Goal: Task Accomplishment & Management: Manage account settings

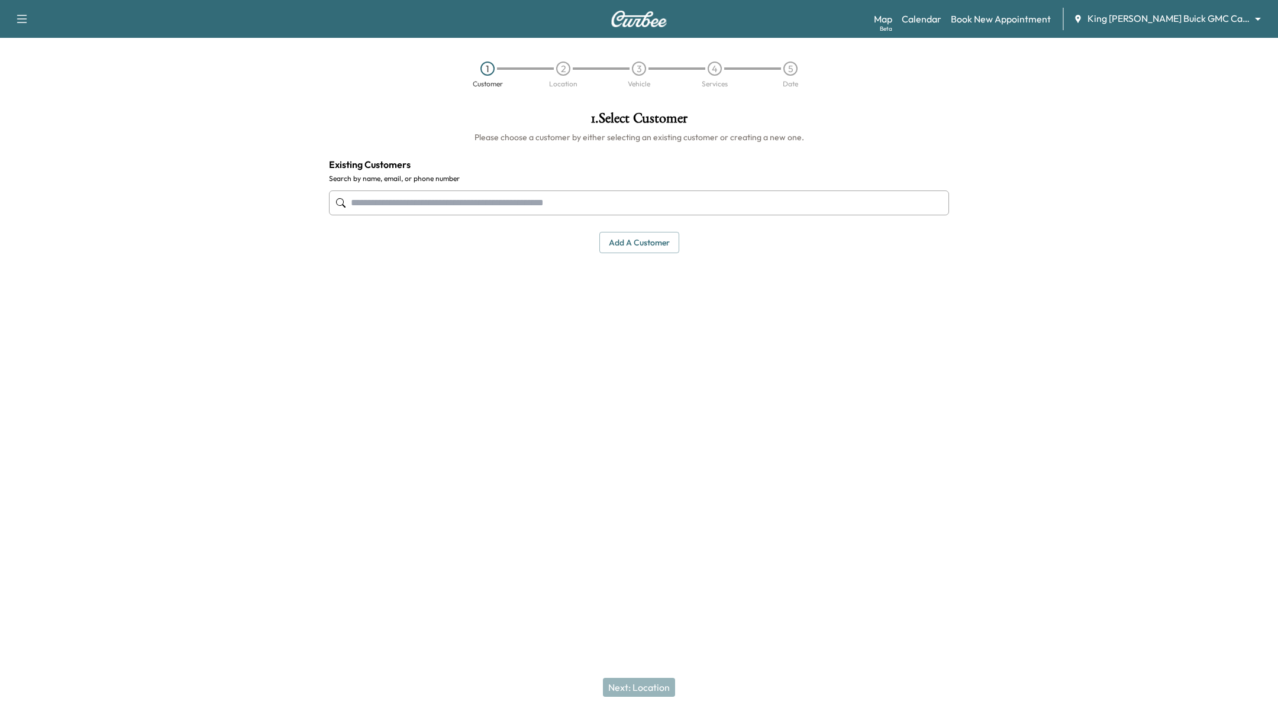
click at [663, 202] on input "text" at bounding box center [639, 203] width 620 height 25
click at [941, 25] on link "Calendar" at bounding box center [922, 19] width 40 height 14
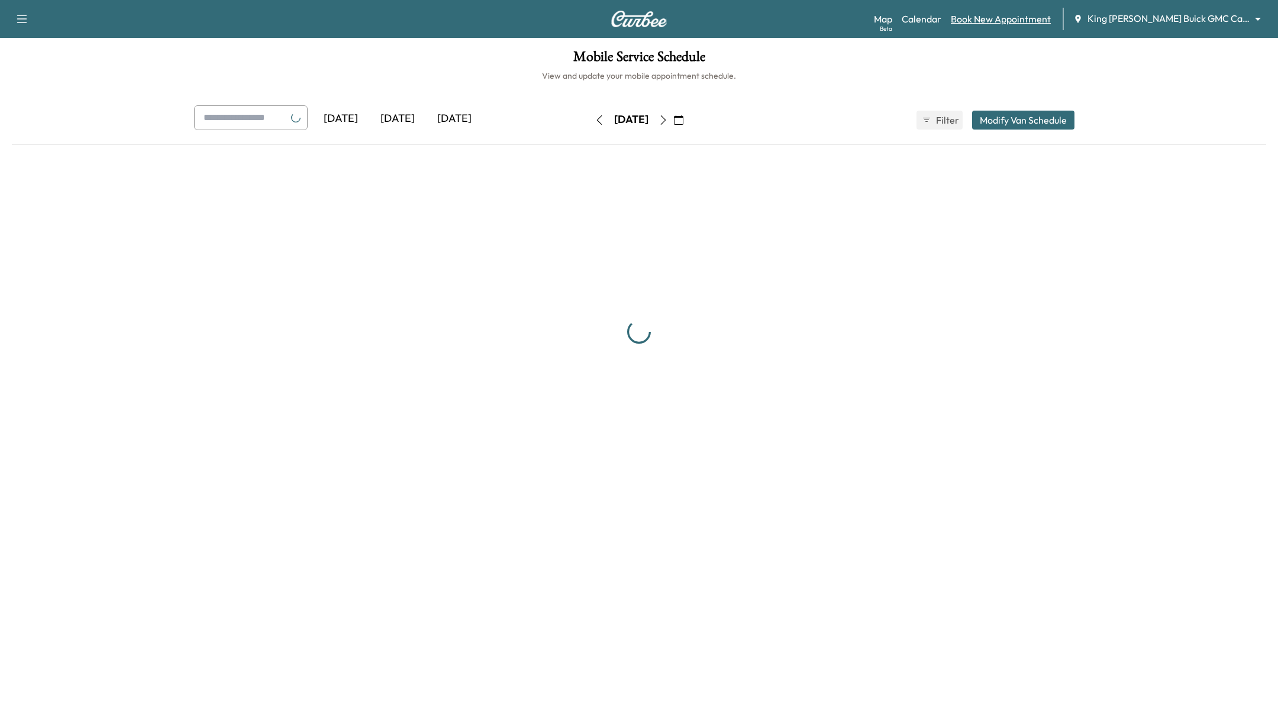
click at [998, 18] on link "Book New Appointment" at bounding box center [1001, 19] width 100 height 14
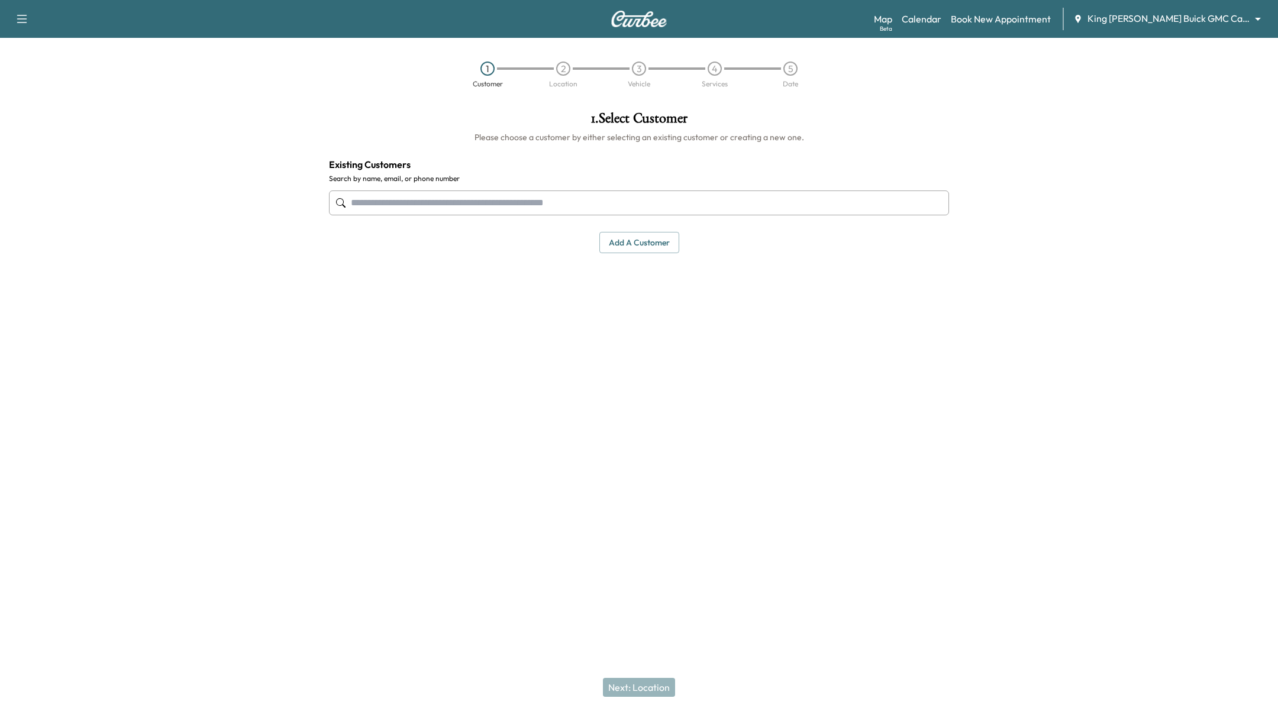
click at [504, 201] on input "text" at bounding box center [639, 203] width 620 height 25
click at [941, 21] on link "Calendar" at bounding box center [922, 19] width 40 height 14
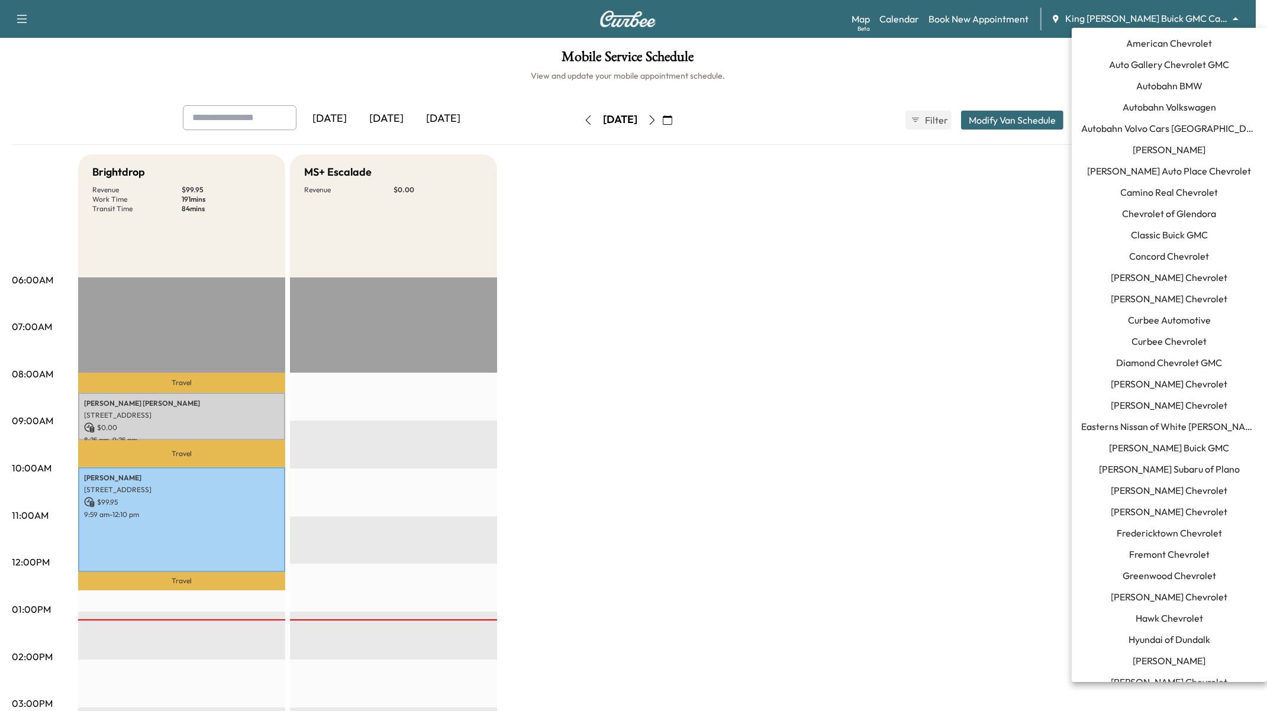
click at [1157, 20] on body "Support Log Out Map Beta Calendar Book New Appointment King O'Rourke Buick GMC …" at bounding box center [633, 355] width 1267 height 711
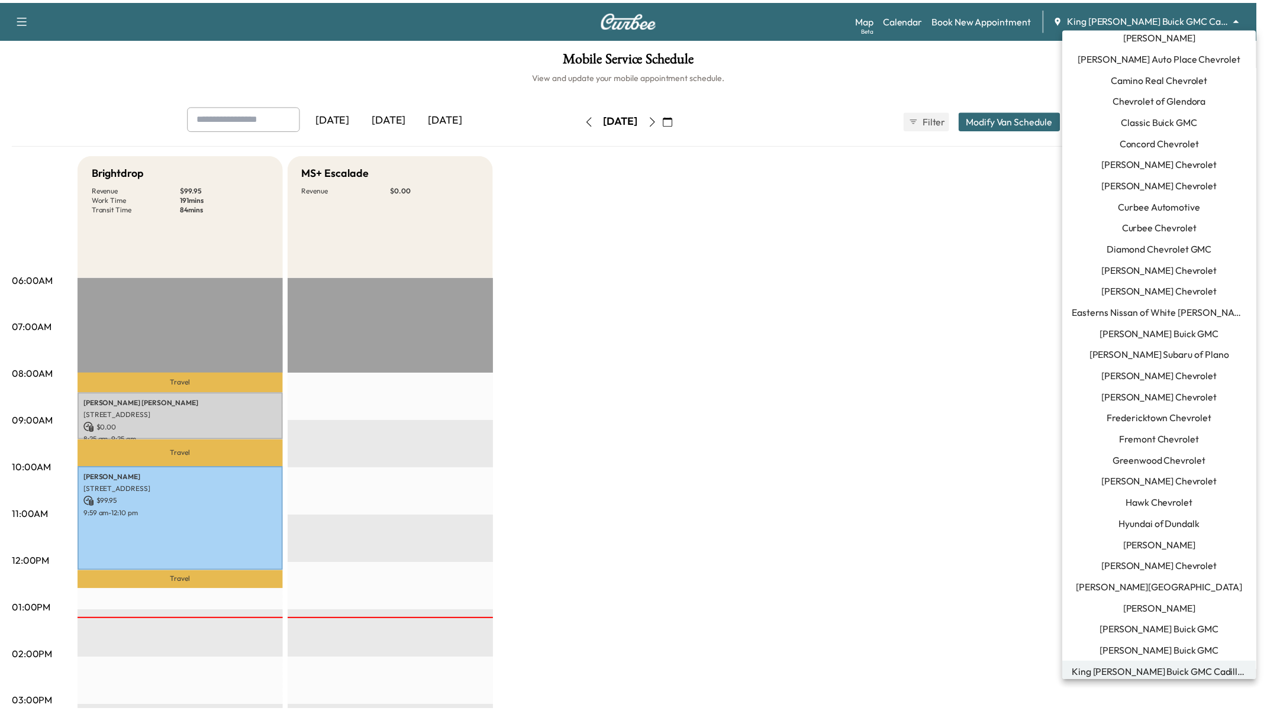
scroll to position [109, 0]
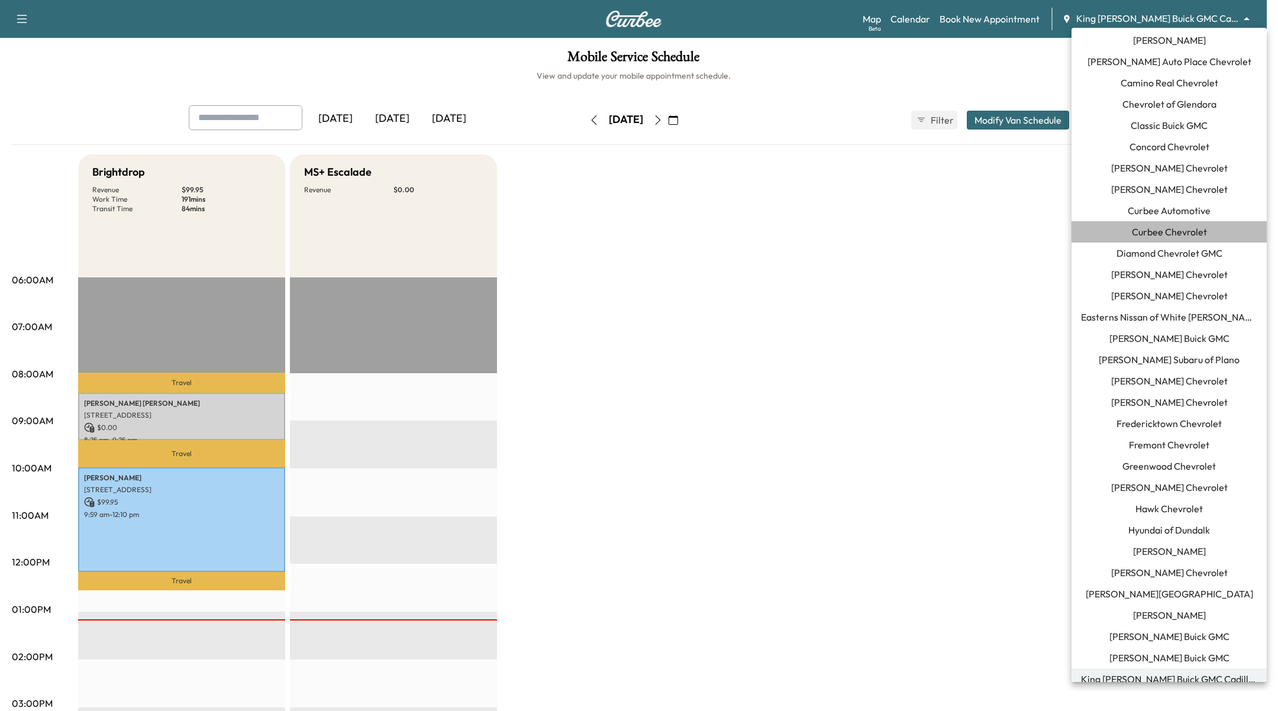
click at [1193, 226] on span "Curbee Chevrolet" at bounding box center [1169, 232] width 75 height 14
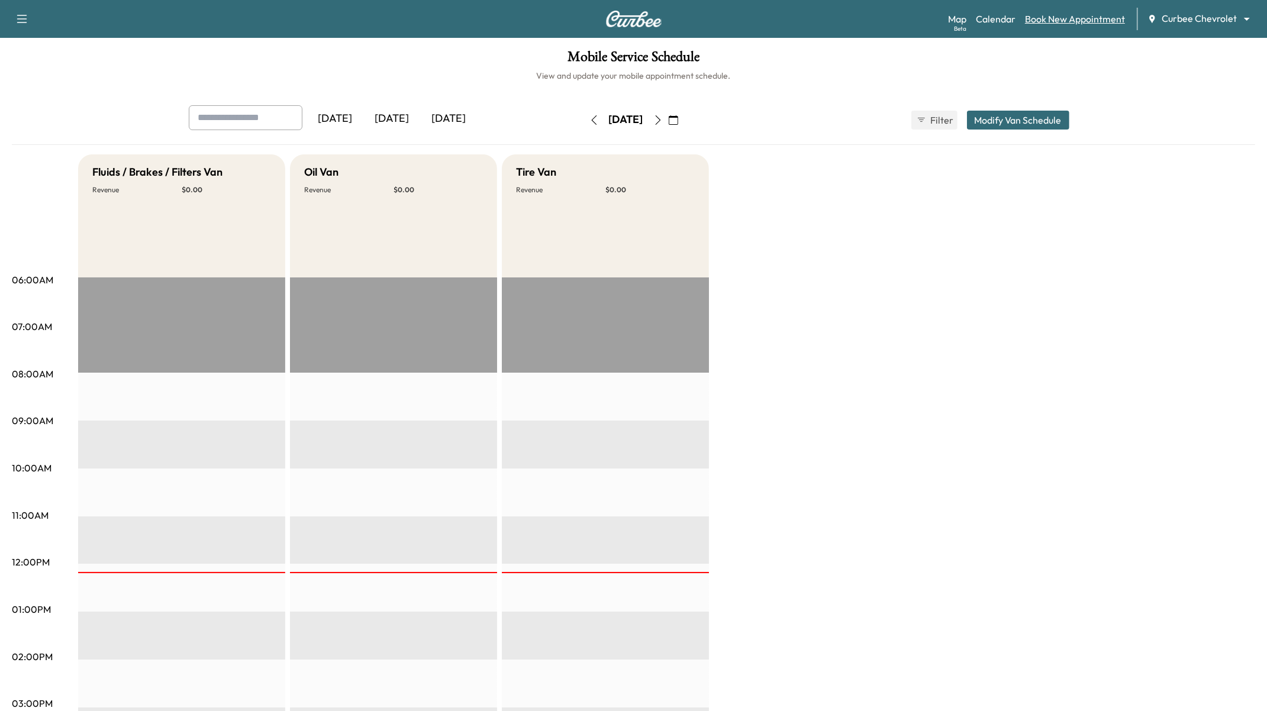
click at [1058, 18] on link "Book New Appointment" at bounding box center [1075, 19] width 100 height 14
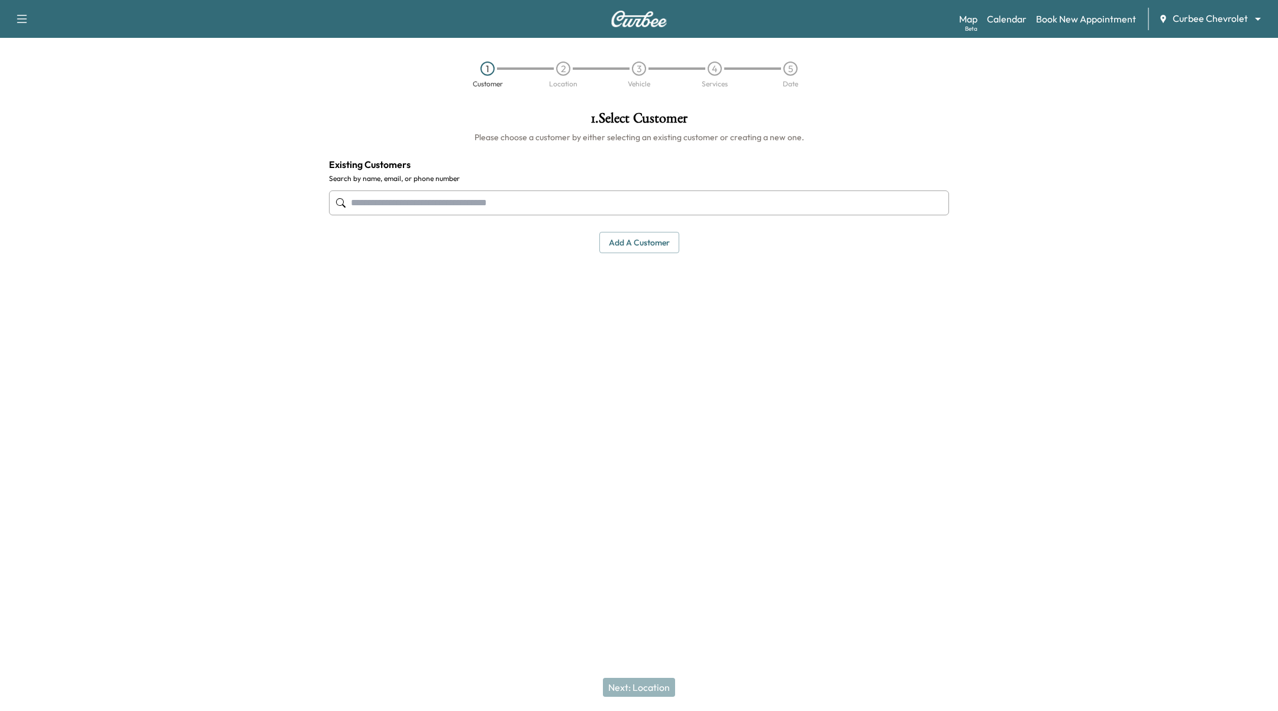
click at [669, 205] on input "text" at bounding box center [639, 203] width 620 height 25
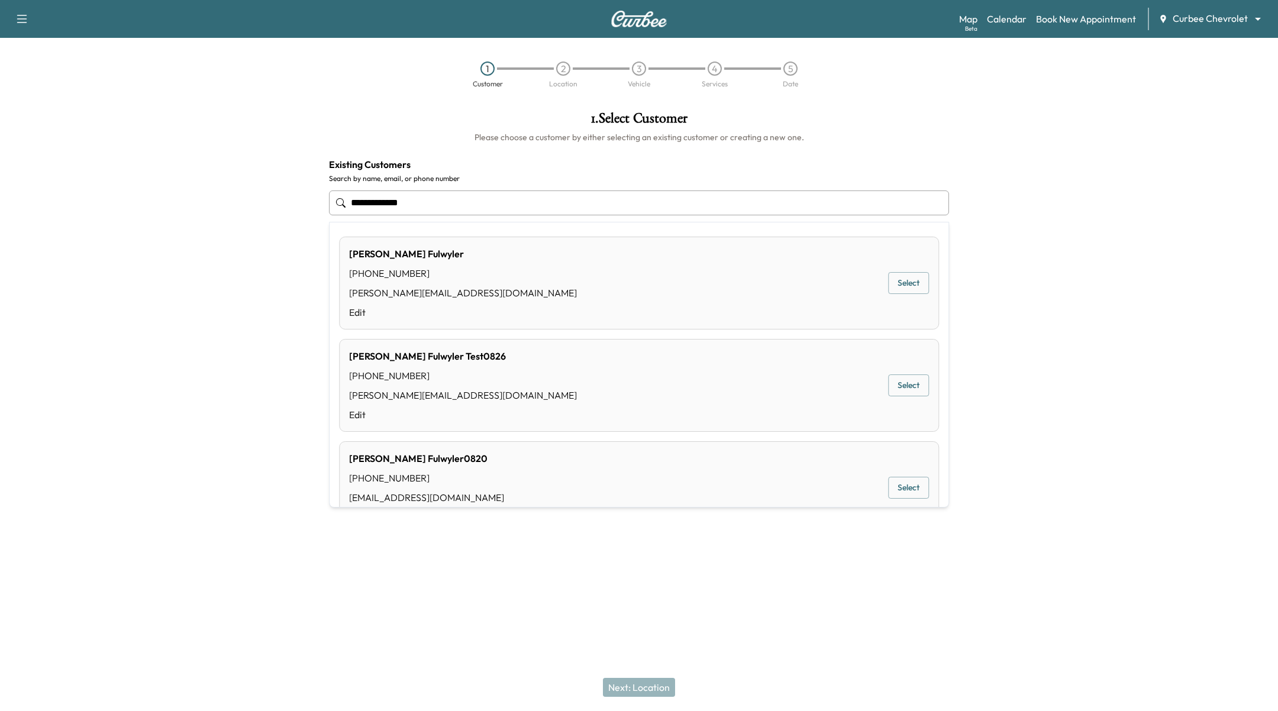
type input "**********"
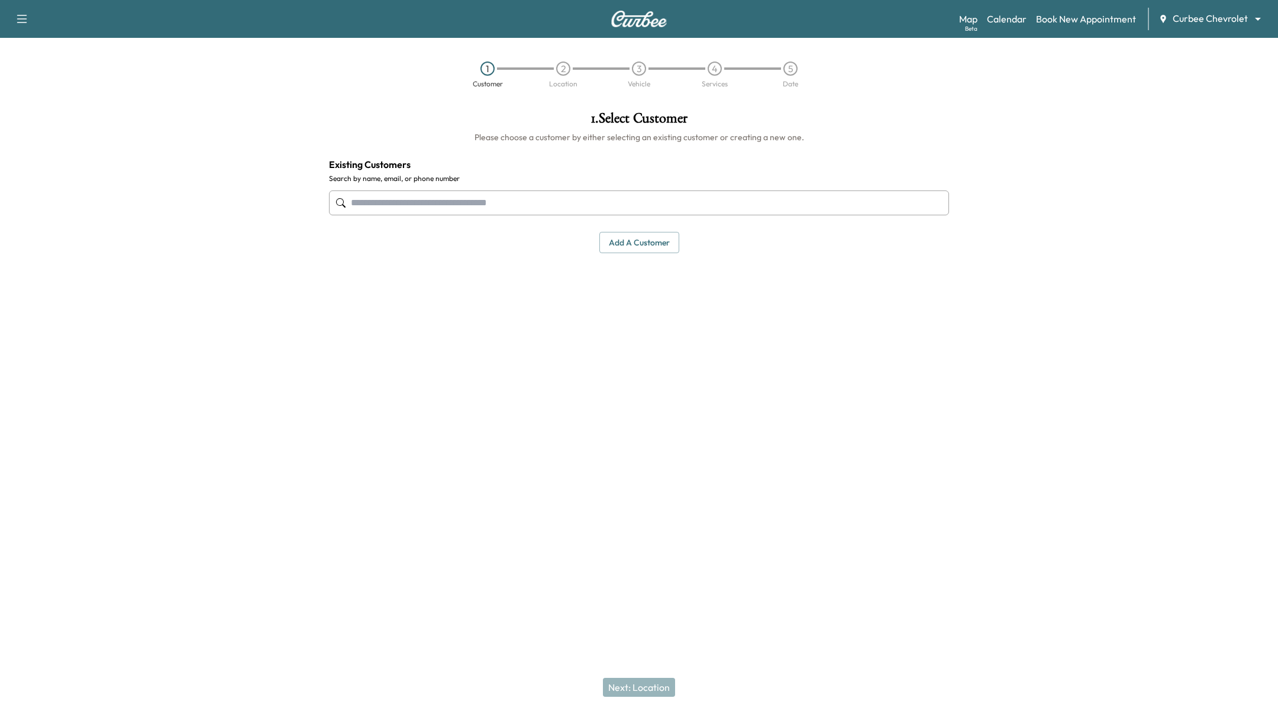
click at [662, 457] on div at bounding box center [639, 476] width 1278 height 38
click at [428, 196] on input "text" at bounding box center [639, 203] width 620 height 25
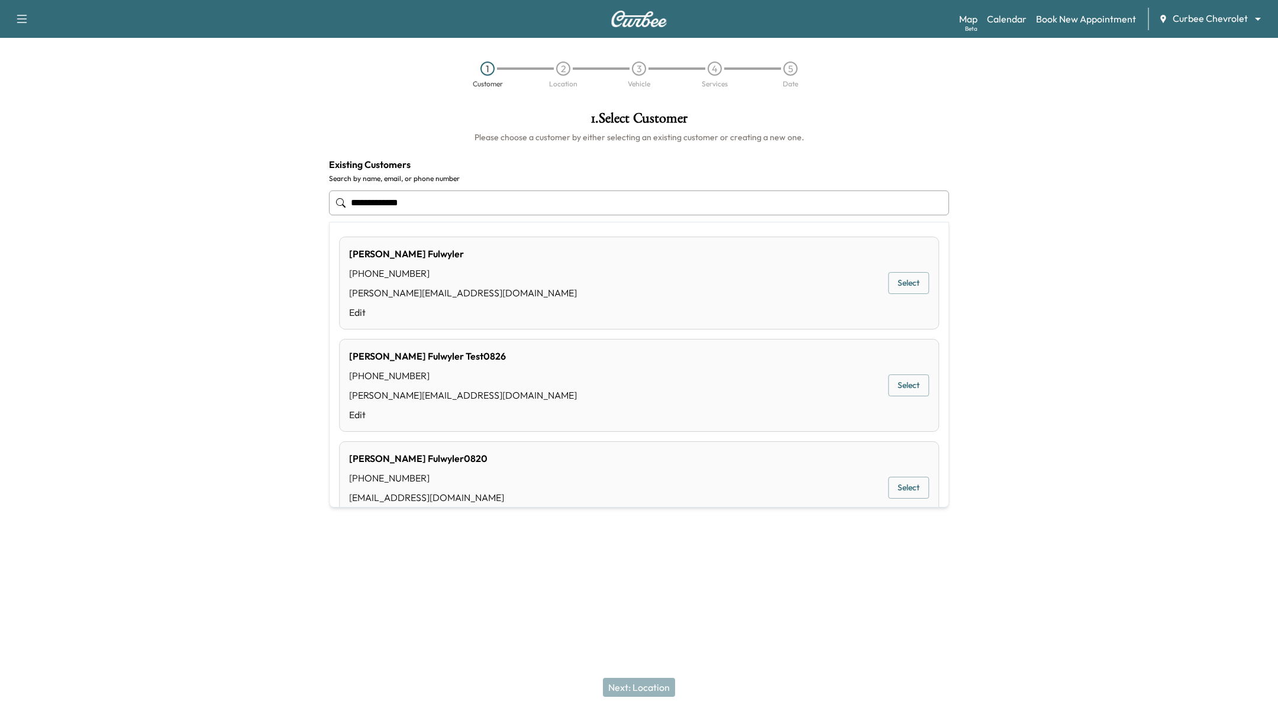
click at [692, 278] on div "Paul Fulwyler (661) 477-9974 paul@curbee.com Edit Select" at bounding box center [639, 283] width 600 height 93
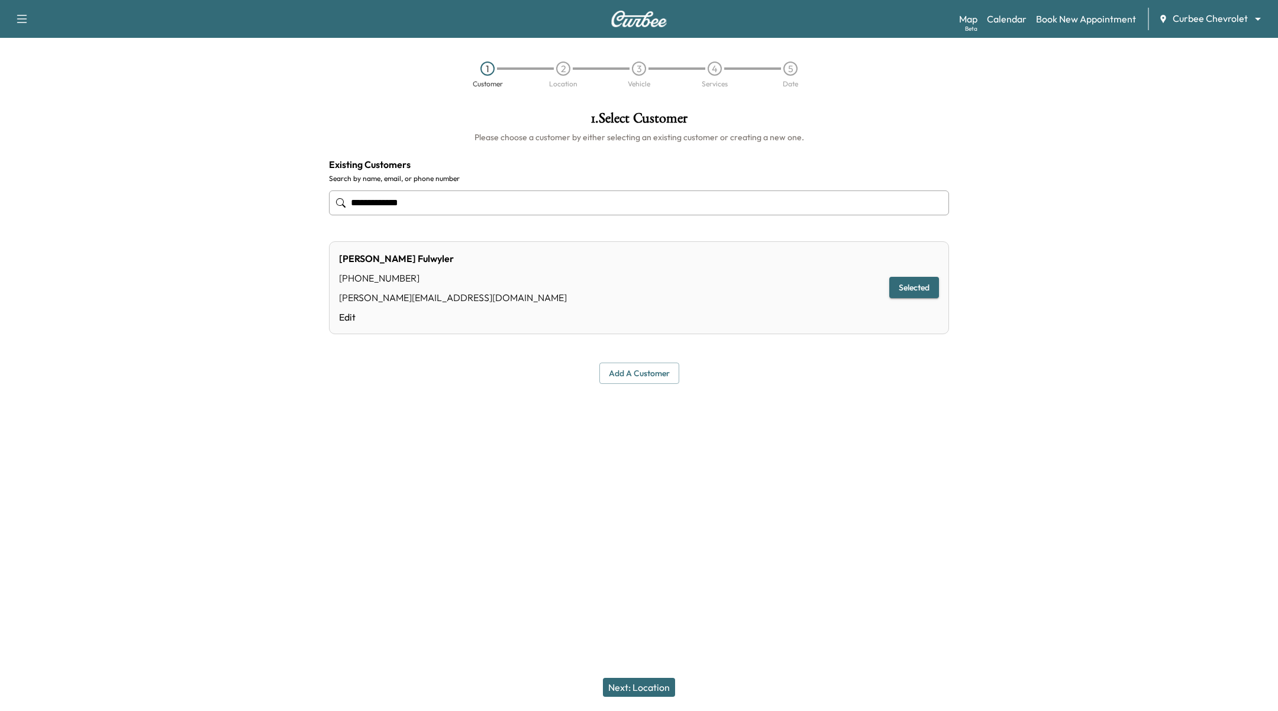
type input "**********"
click at [668, 688] on button "Next: Location" at bounding box center [639, 687] width 72 height 19
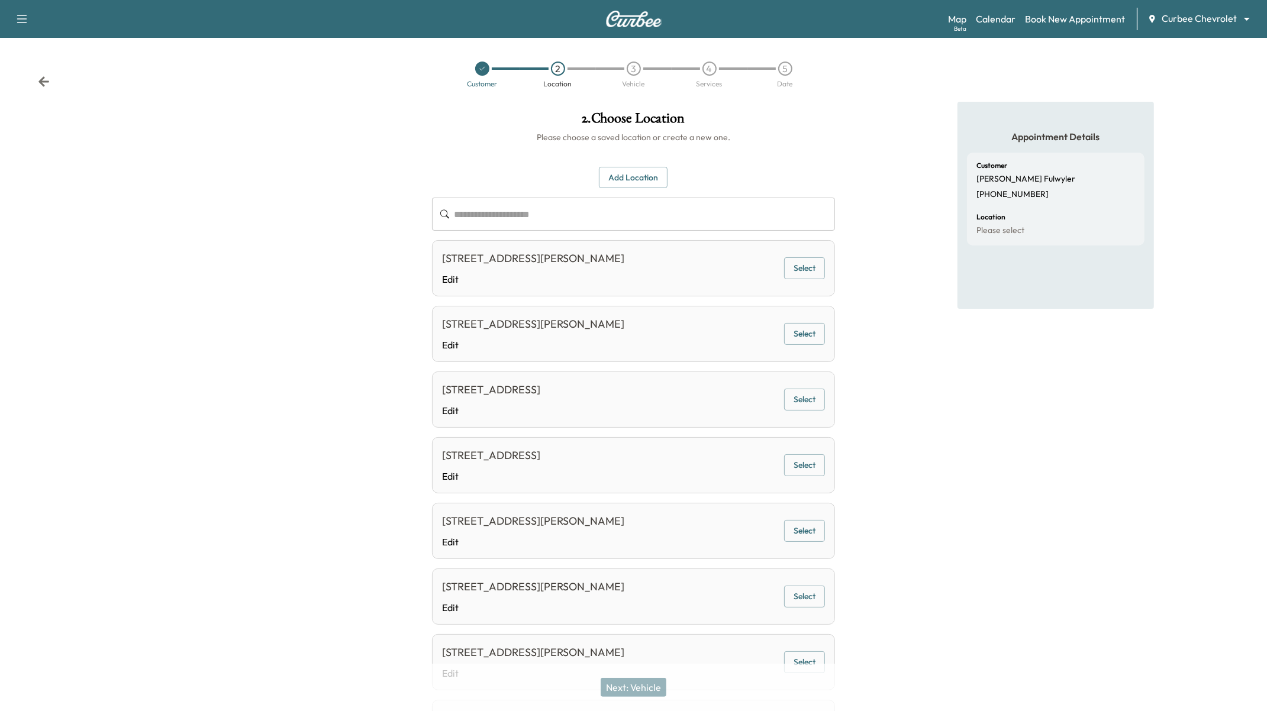
click at [810, 268] on button "Select" at bounding box center [804, 268] width 41 height 22
drag, startPoint x: 646, startPoint y: 682, endPoint x: 675, endPoint y: 625, distance: 64.0
click at [646, 682] on button "Next: Vehicle" at bounding box center [634, 687] width 66 height 19
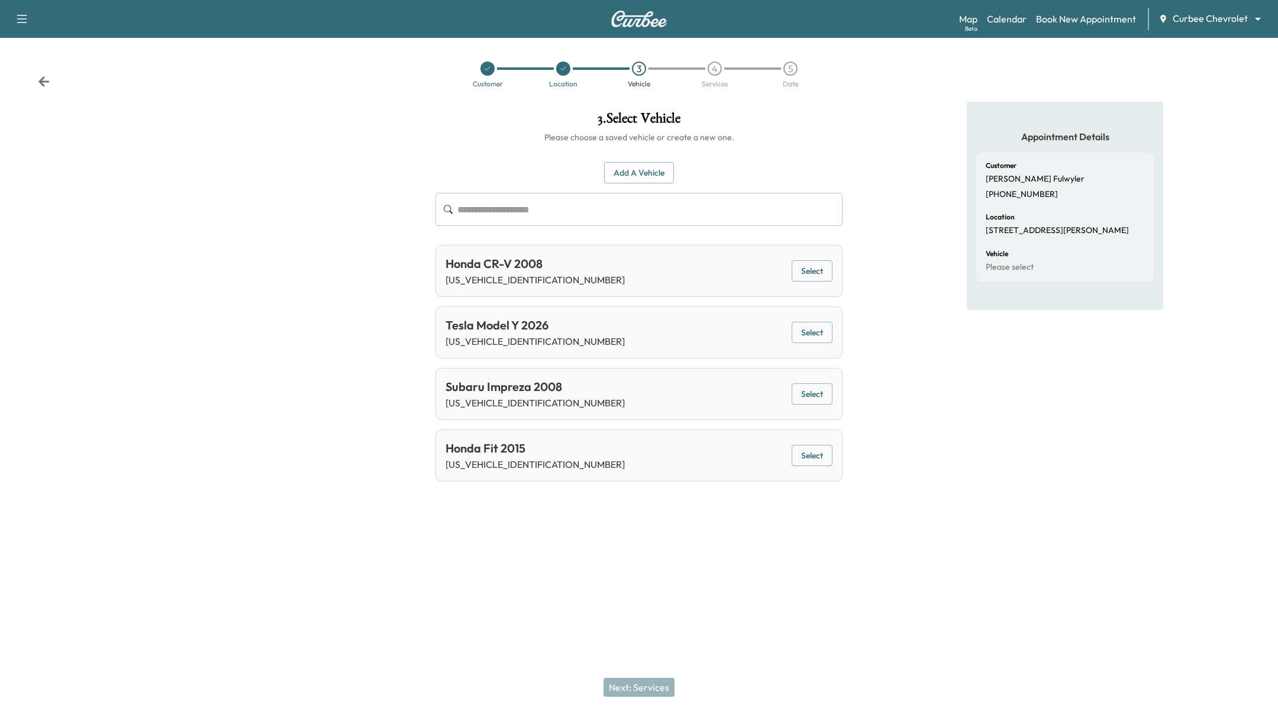
click at [821, 269] on button "Select" at bounding box center [812, 271] width 41 height 22
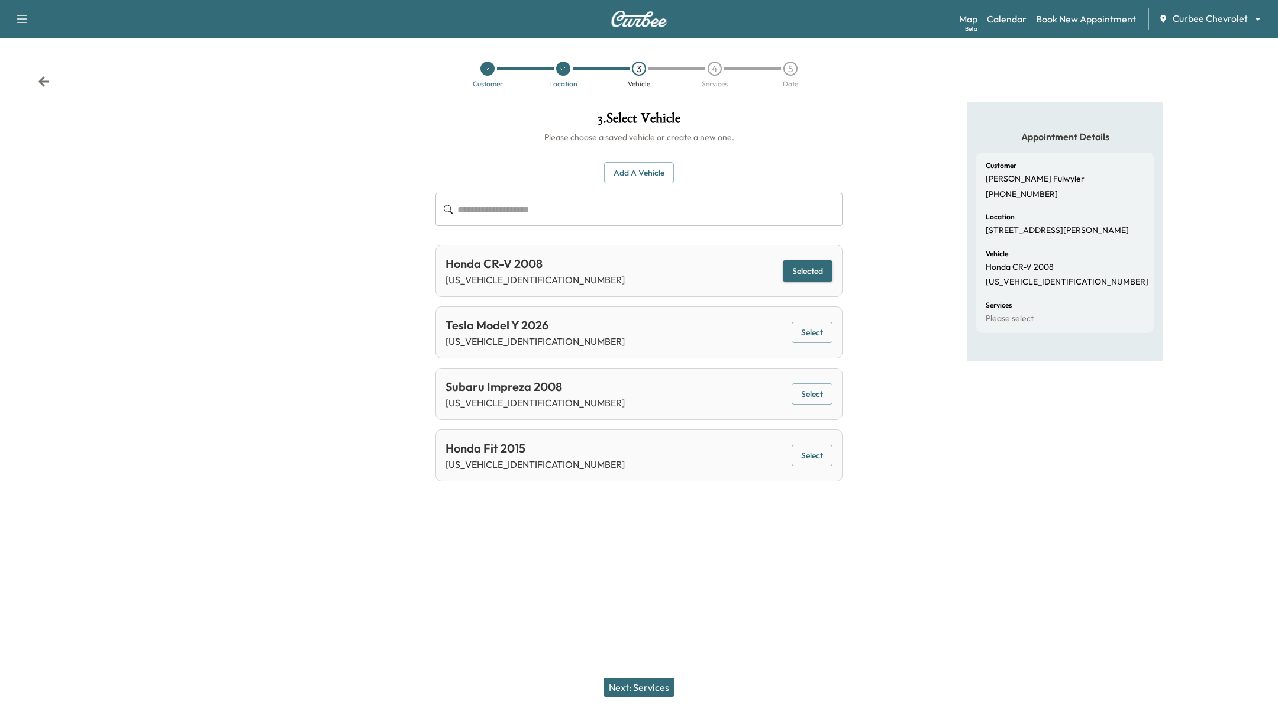
click at [641, 689] on button "Next: Services" at bounding box center [639, 687] width 71 height 19
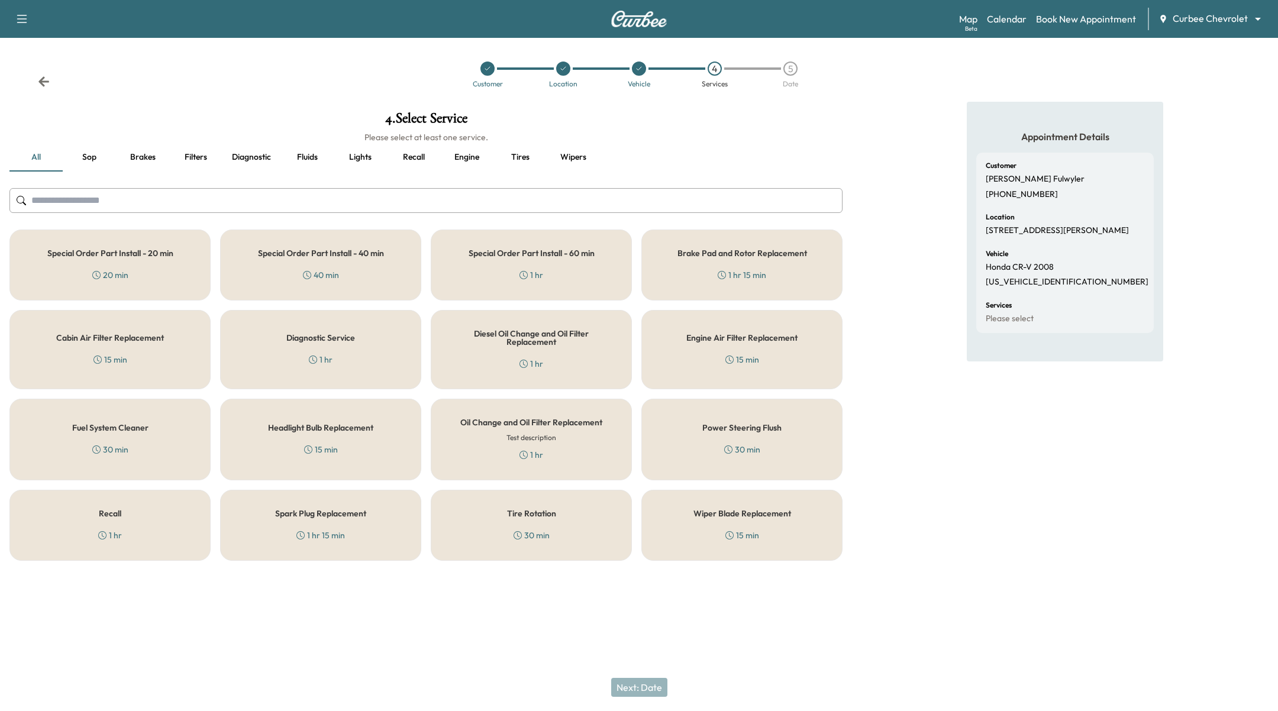
drag, startPoint x: 569, startPoint y: 264, endPoint x: 614, endPoint y: 380, distance: 124.9
click at [569, 263] on div "Special Order Part Install - 60 min 1 hr" at bounding box center [531, 265] width 201 height 71
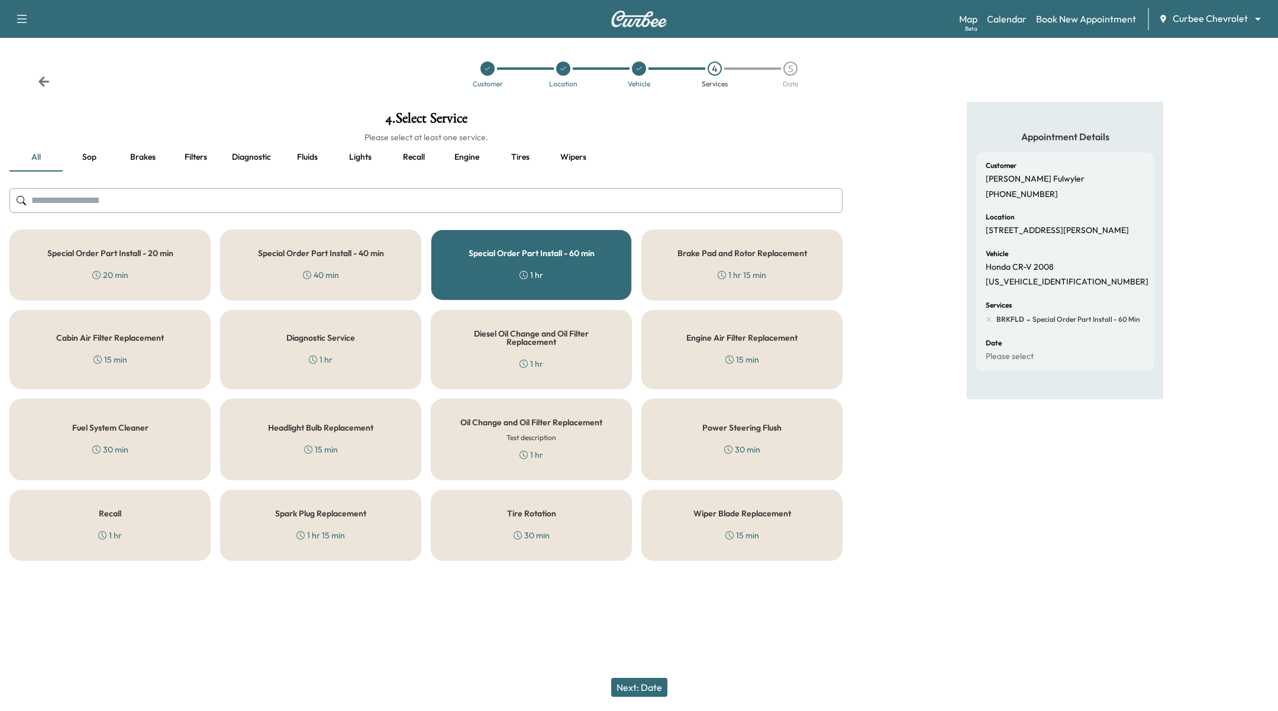
click at [637, 691] on button "Next: Date" at bounding box center [639, 687] width 56 height 19
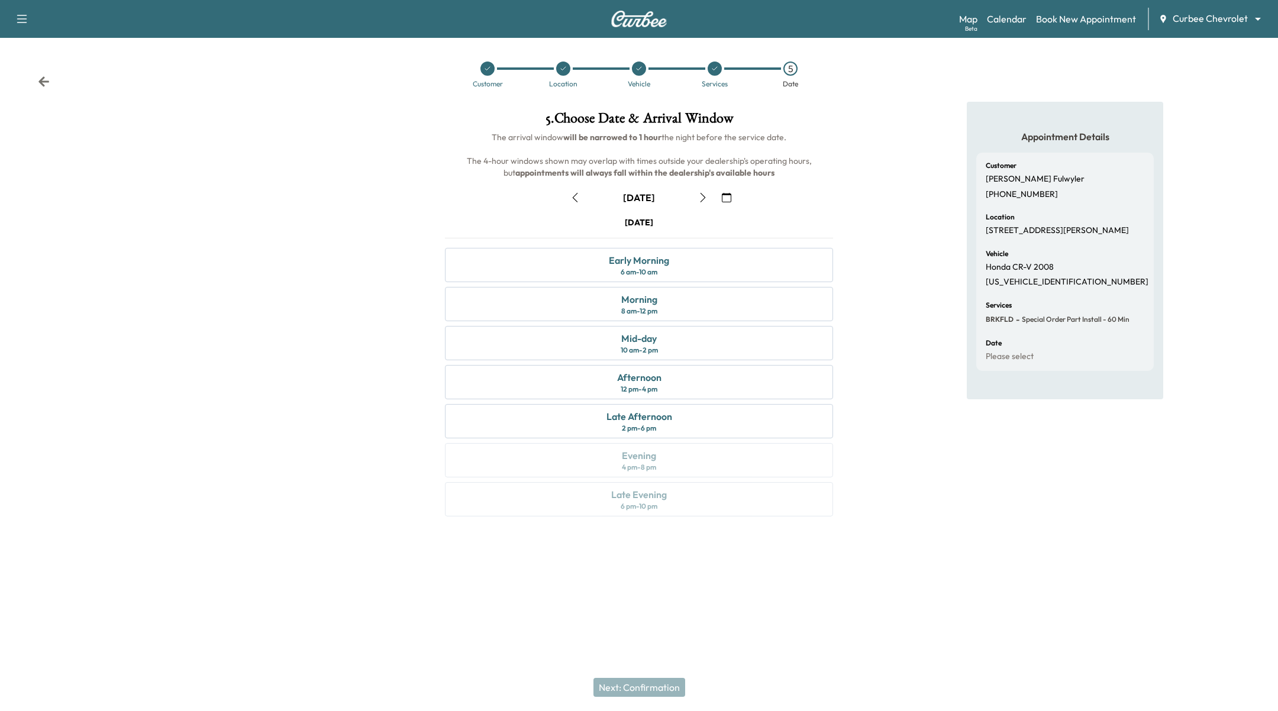
click at [707, 196] on icon "button" at bounding box center [702, 197] width 9 height 9
click at [689, 331] on div "Mid-day 10 am - 2 pm" at bounding box center [639, 343] width 388 height 34
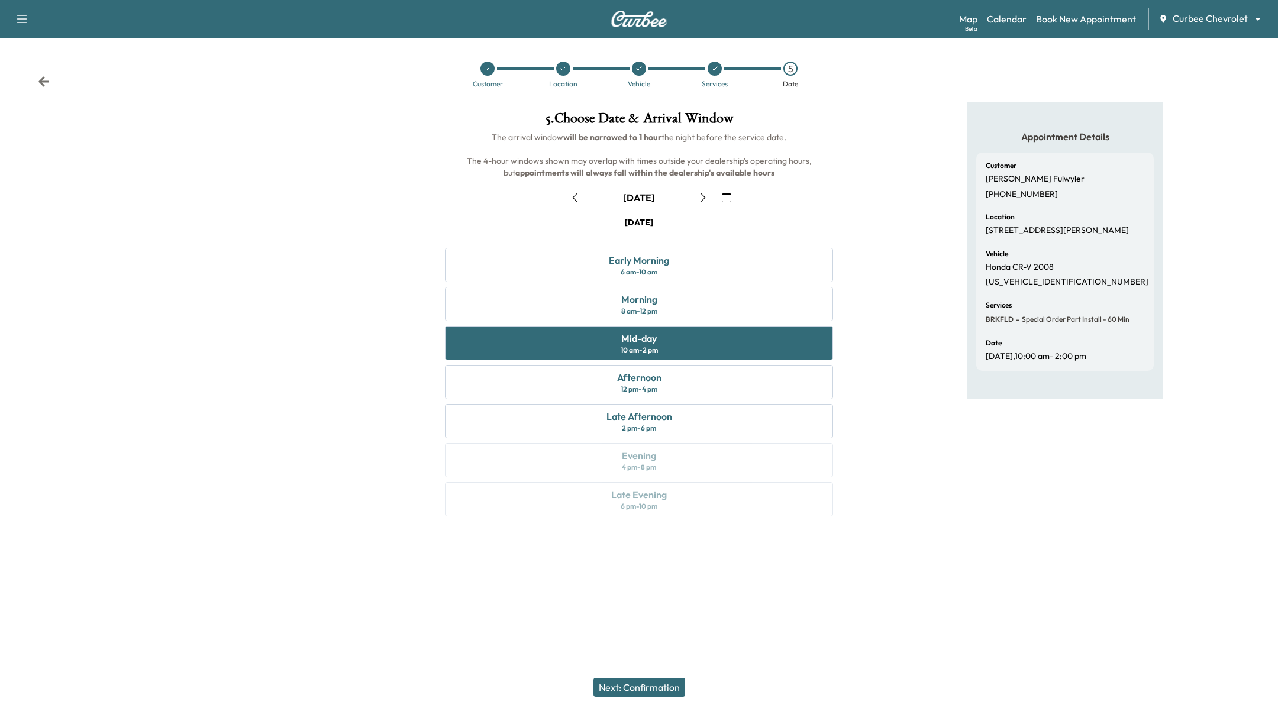
click at [651, 691] on button "Next: Confirmation" at bounding box center [639, 687] width 92 height 19
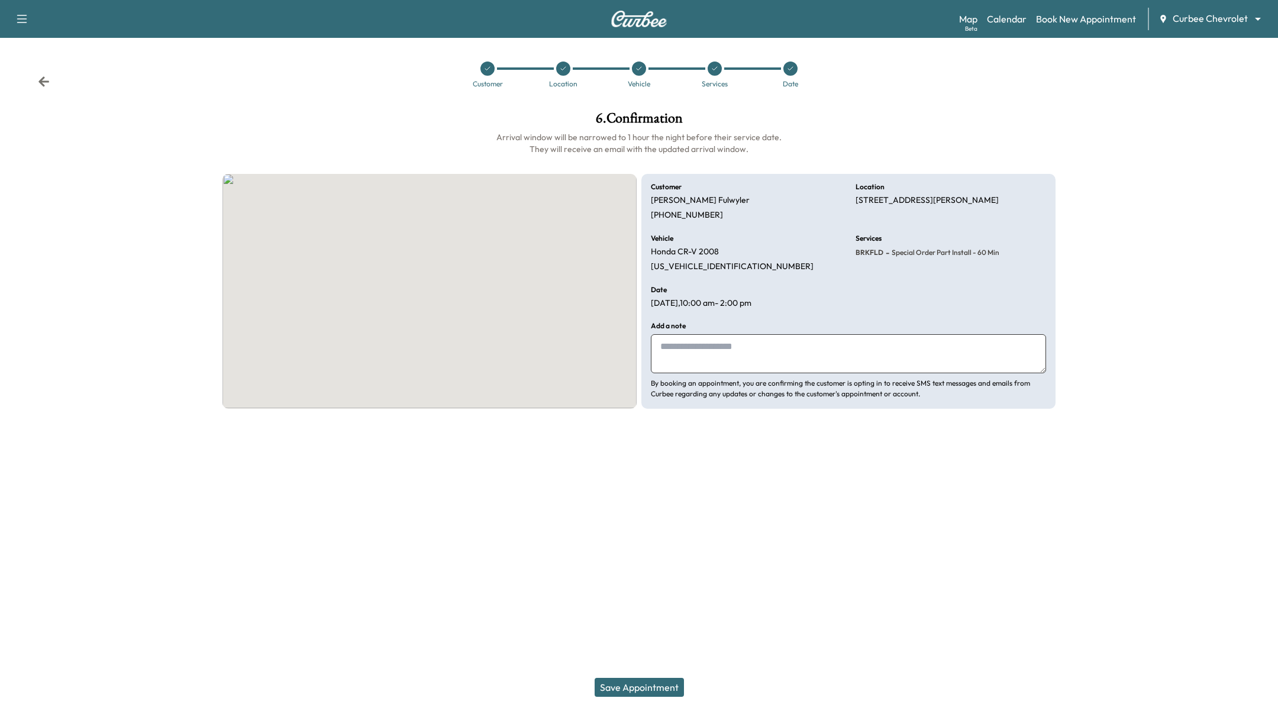
drag, startPoint x: 651, startPoint y: 691, endPoint x: 657, endPoint y: 683, distance: 10.5
click at [651, 691] on button "Save Appointment" at bounding box center [639, 687] width 89 height 19
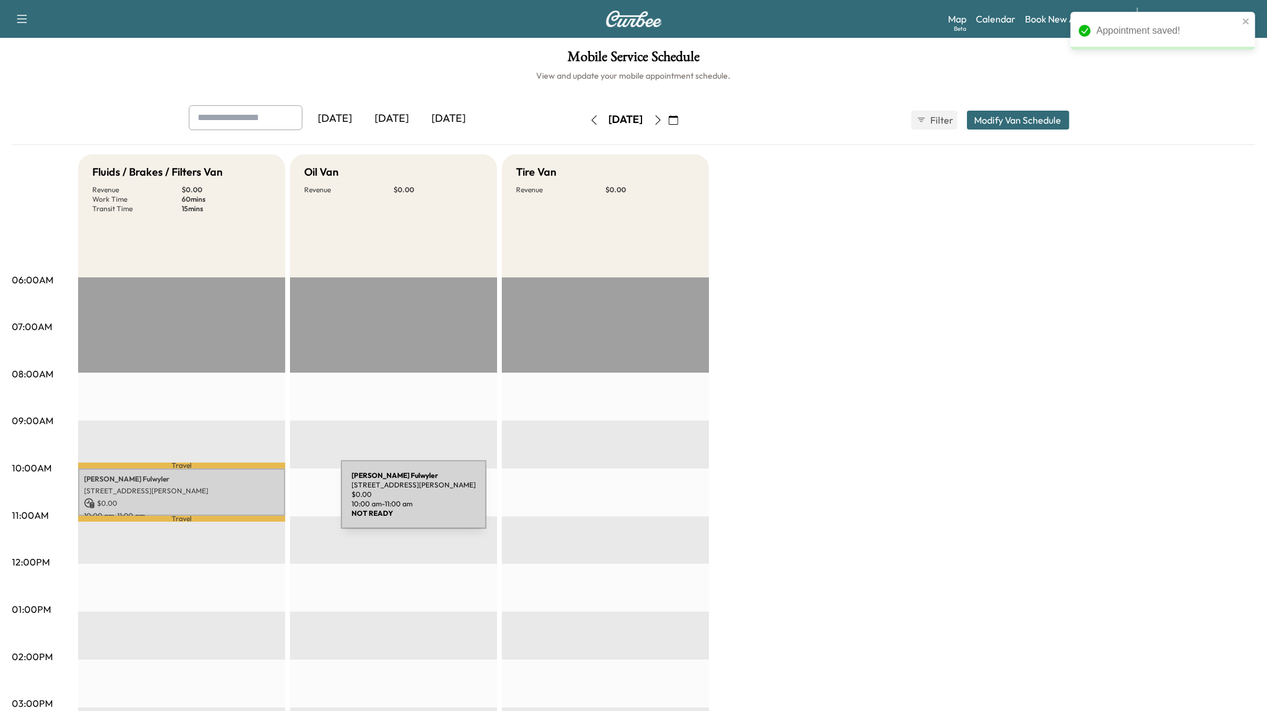
click at [250, 491] on div "Paul Fulwyler 3903 Santa Rita Rd, Pleasanton, CA 94588, USA $ 0.00 10:00 am - 1…" at bounding box center [181, 493] width 207 height 48
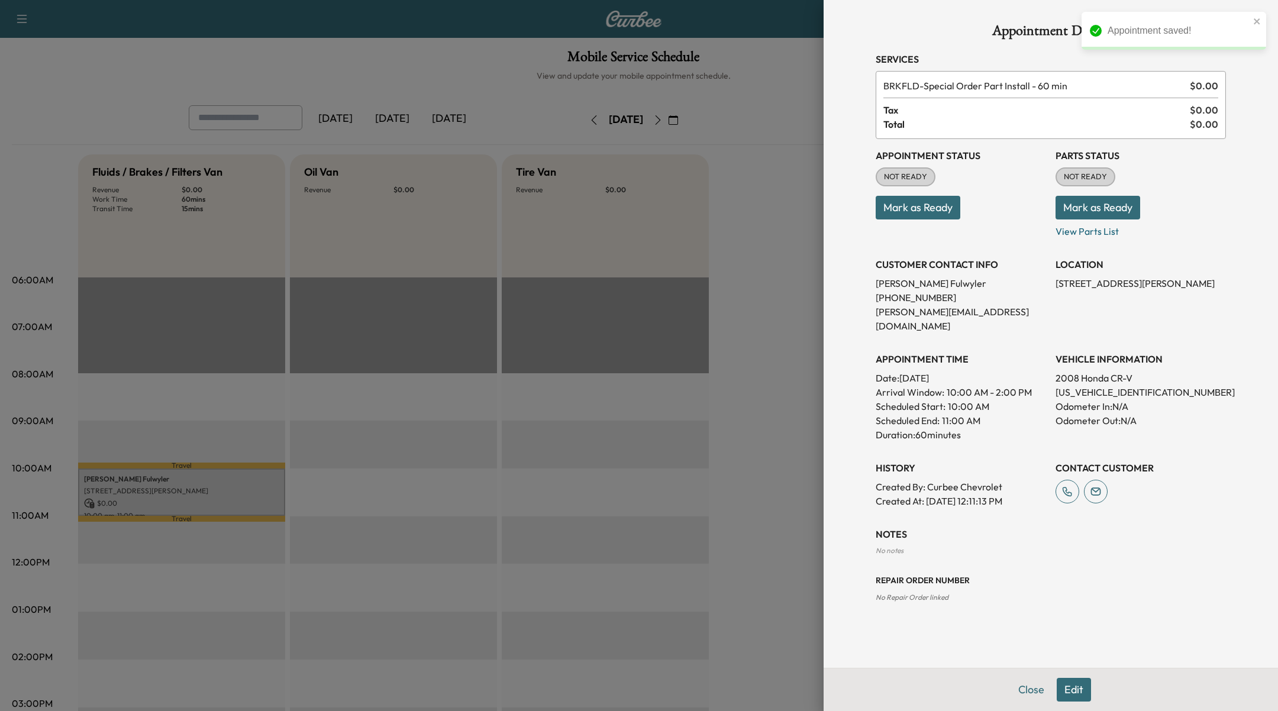
click at [1056, 696] on div "Close Edit" at bounding box center [1051, 689] width 454 height 43
click at [1074, 691] on button "Edit" at bounding box center [1074, 690] width 34 height 24
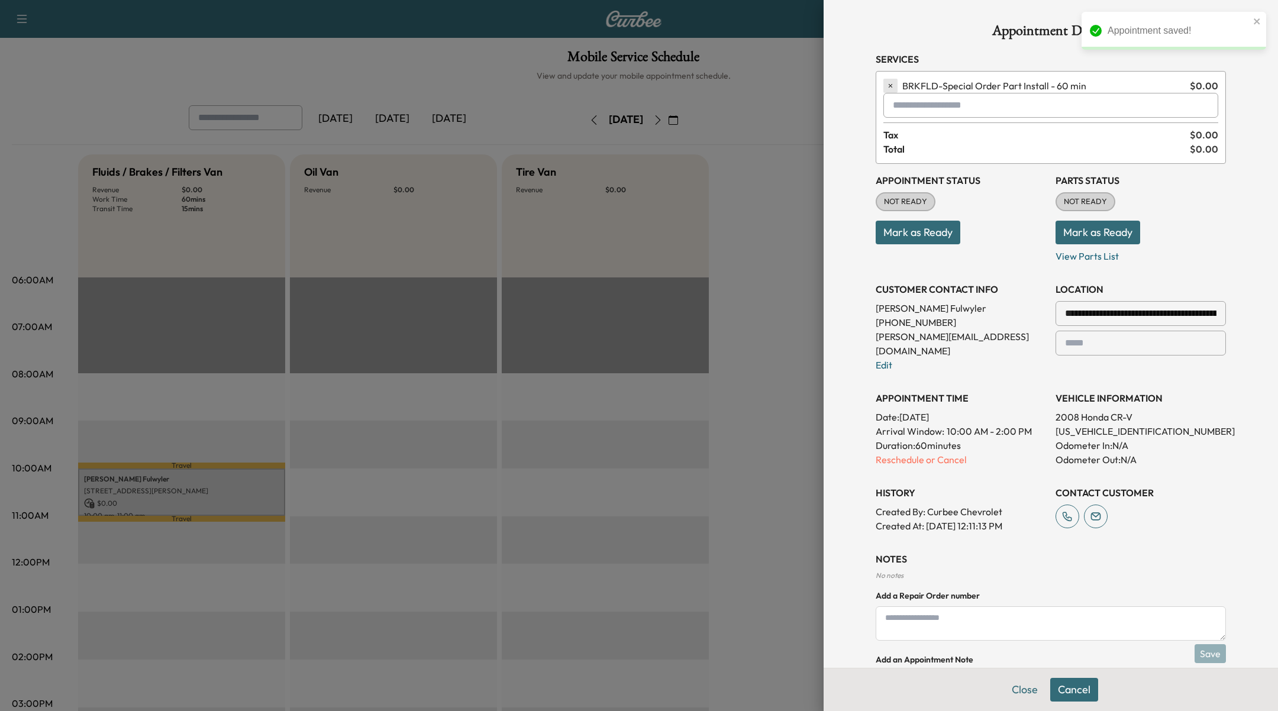
click at [889, 86] on icon "button" at bounding box center [891, 86] width 4 height 4
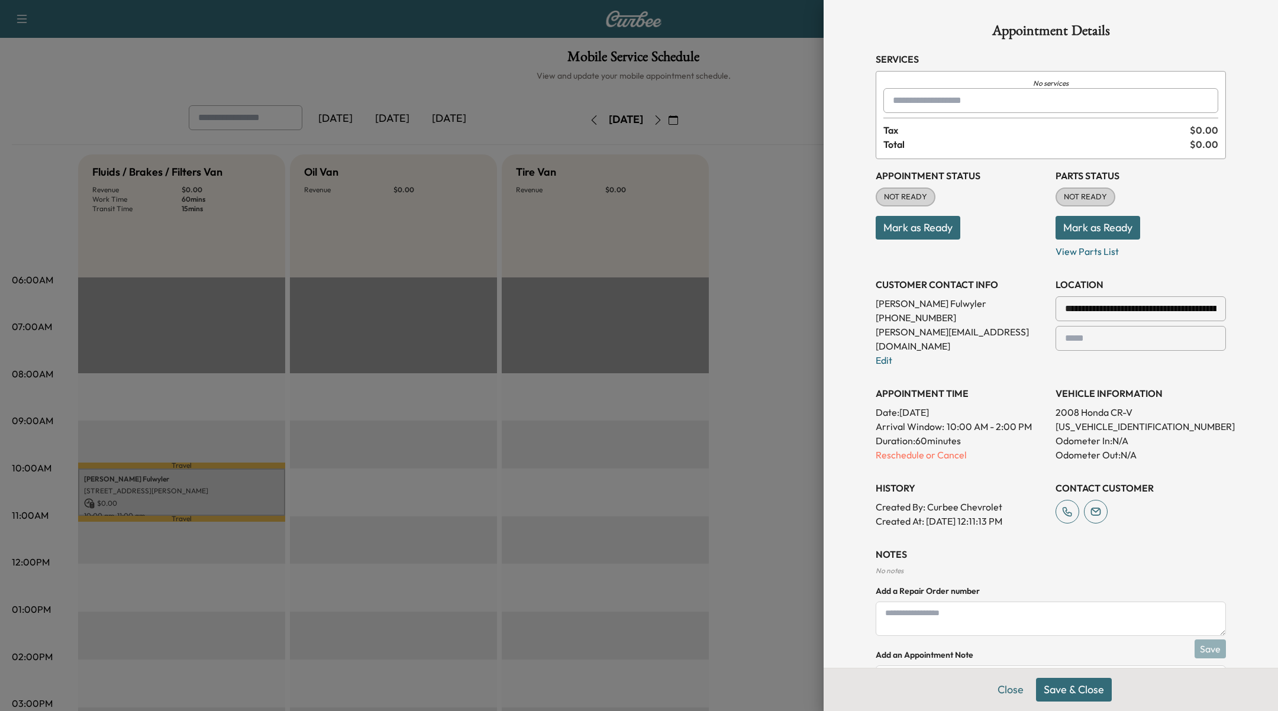
click at [902, 100] on input "text" at bounding box center [1050, 100] width 335 height 25
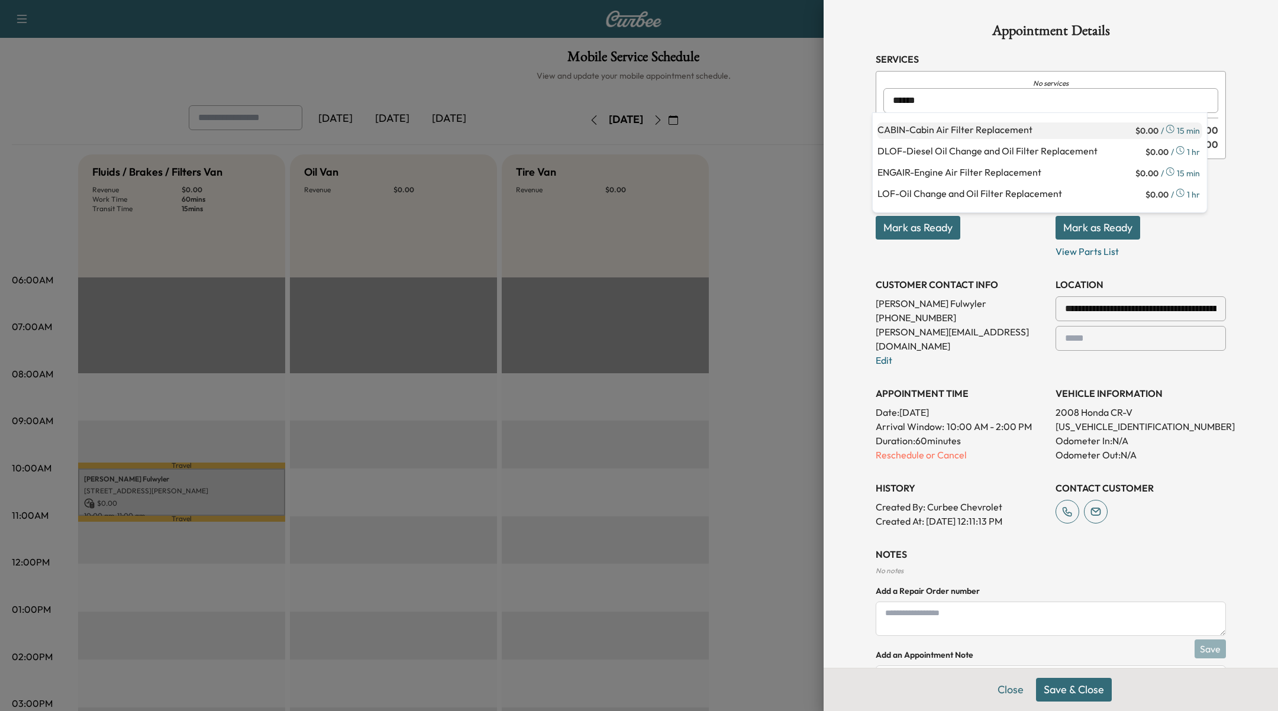
click at [1020, 133] on p "CABIN - Cabin Air Filter Replacement" at bounding box center [1005, 130] width 256 height 17
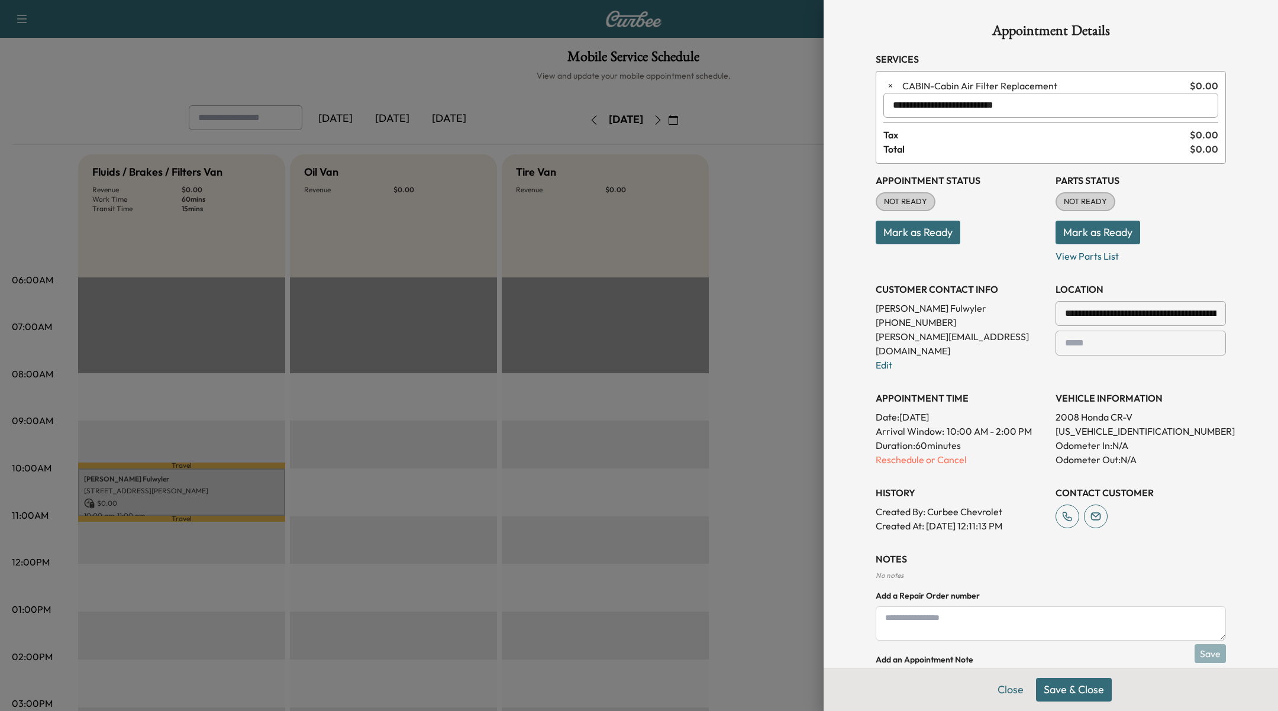
type input "**********"
click at [724, 110] on div at bounding box center [639, 355] width 1278 height 711
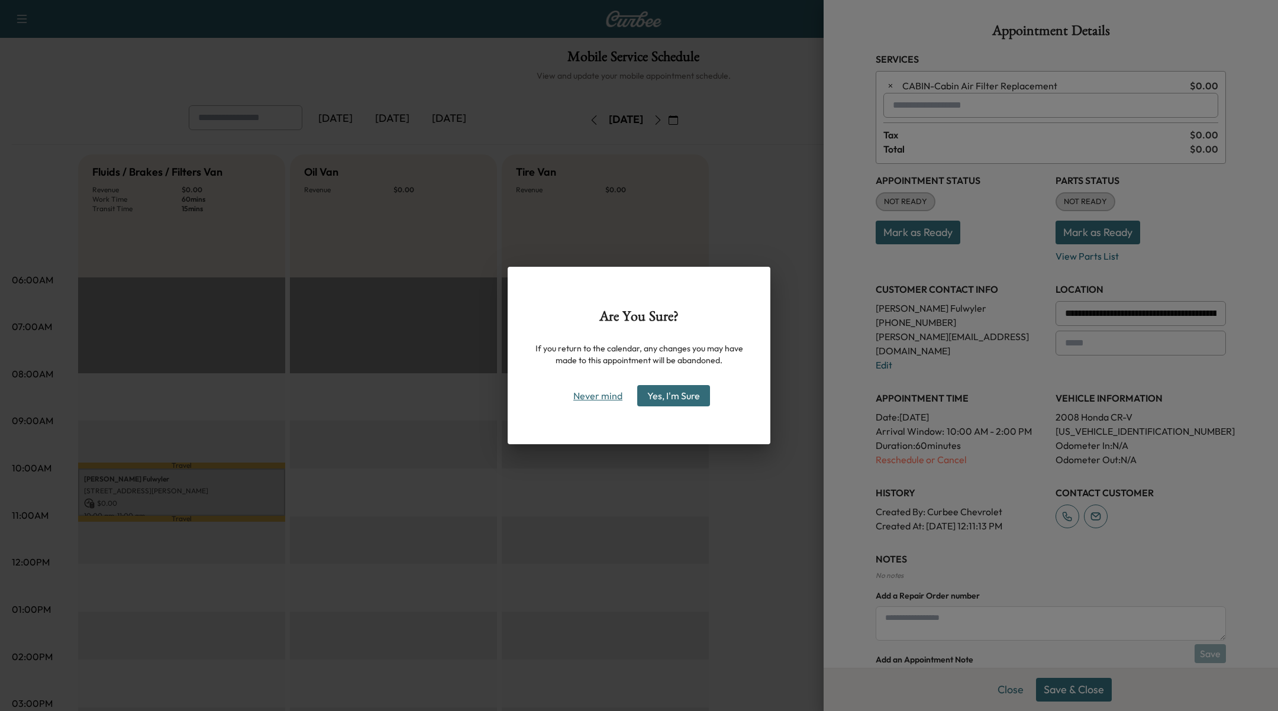
click at [610, 388] on button "Never mind" at bounding box center [598, 395] width 60 height 19
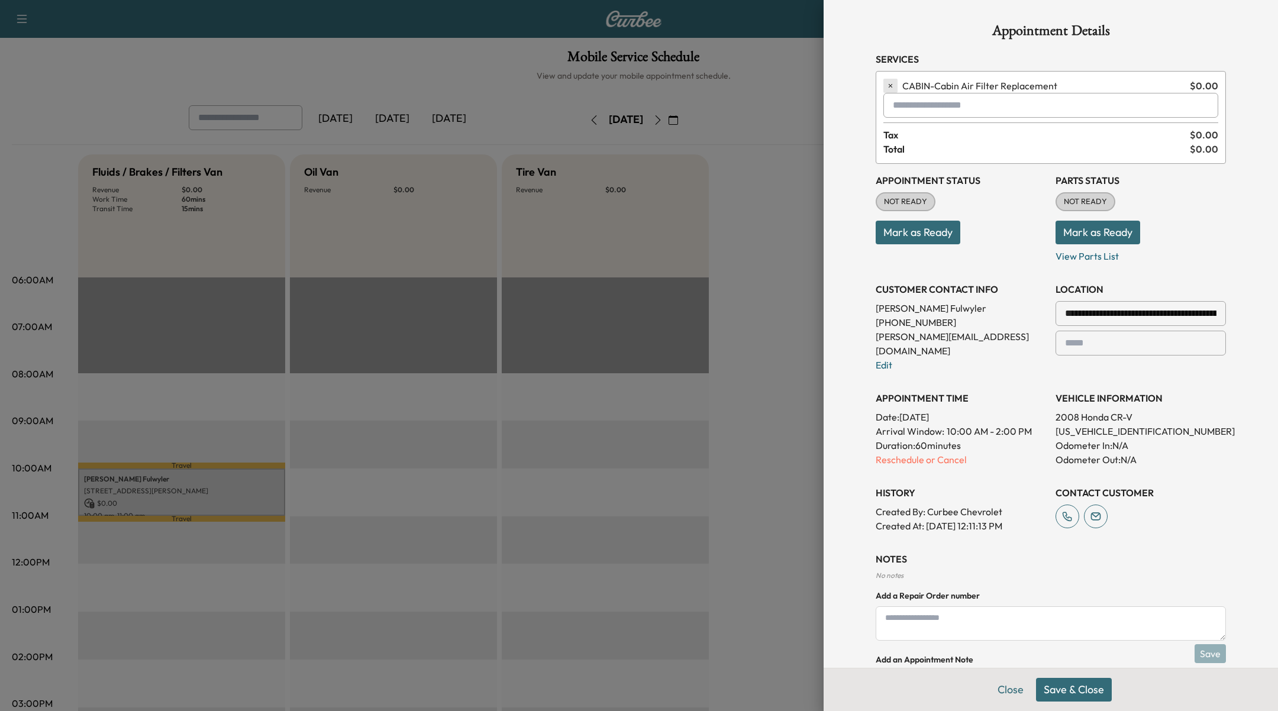
click at [886, 85] on icon "button" at bounding box center [890, 86] width 8 height 8
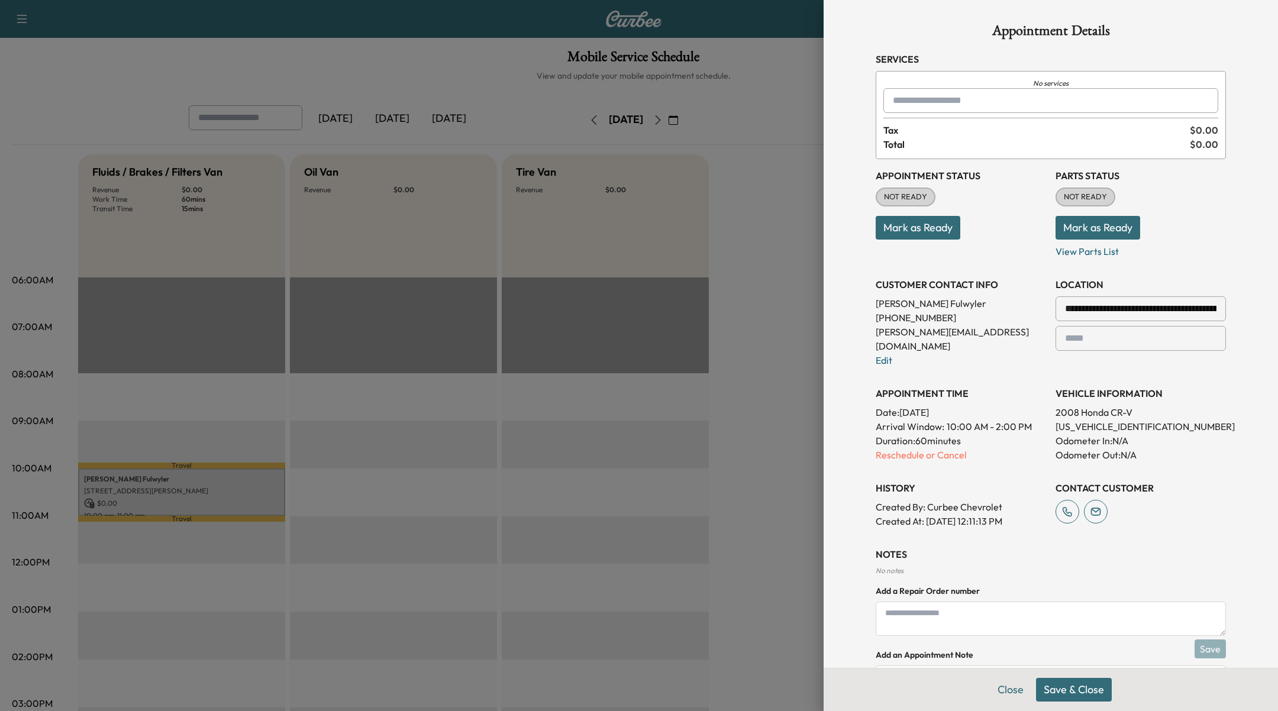
click at [933, 104] on input "text" at bounding box center [1050, 100] width 335 height 25
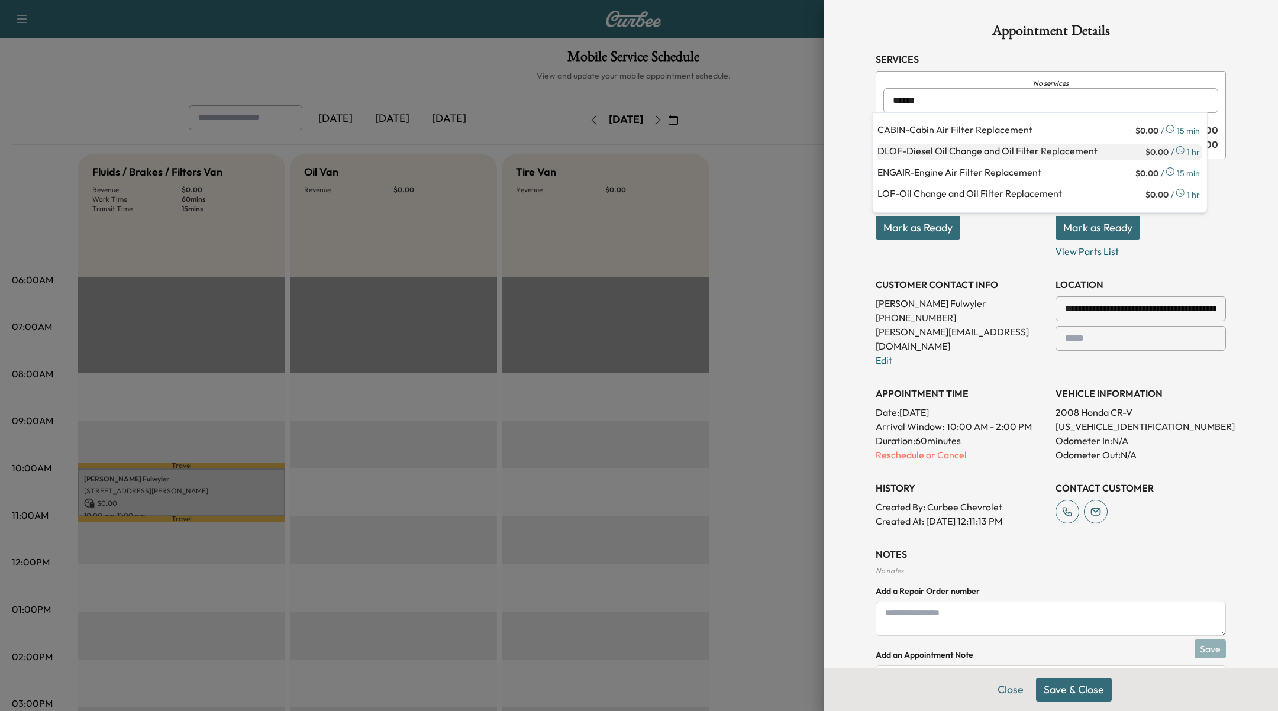
click at [970, 149] on p "DLOF - Diesel Oil Change and Oil Filter Replacement" at bounding box center [1010, 152] width 266 height 17
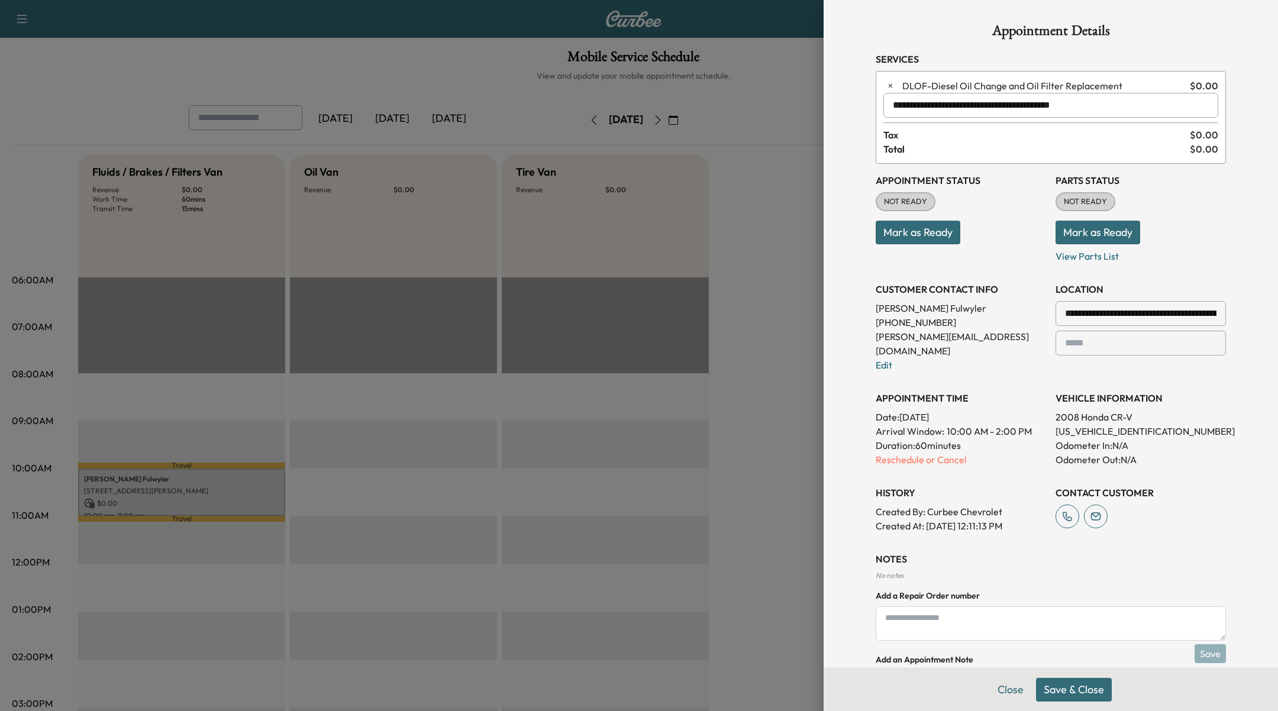
type input "**********"
click at [772, 187] on div at bounding box center [639, 355] width 1278 height 711
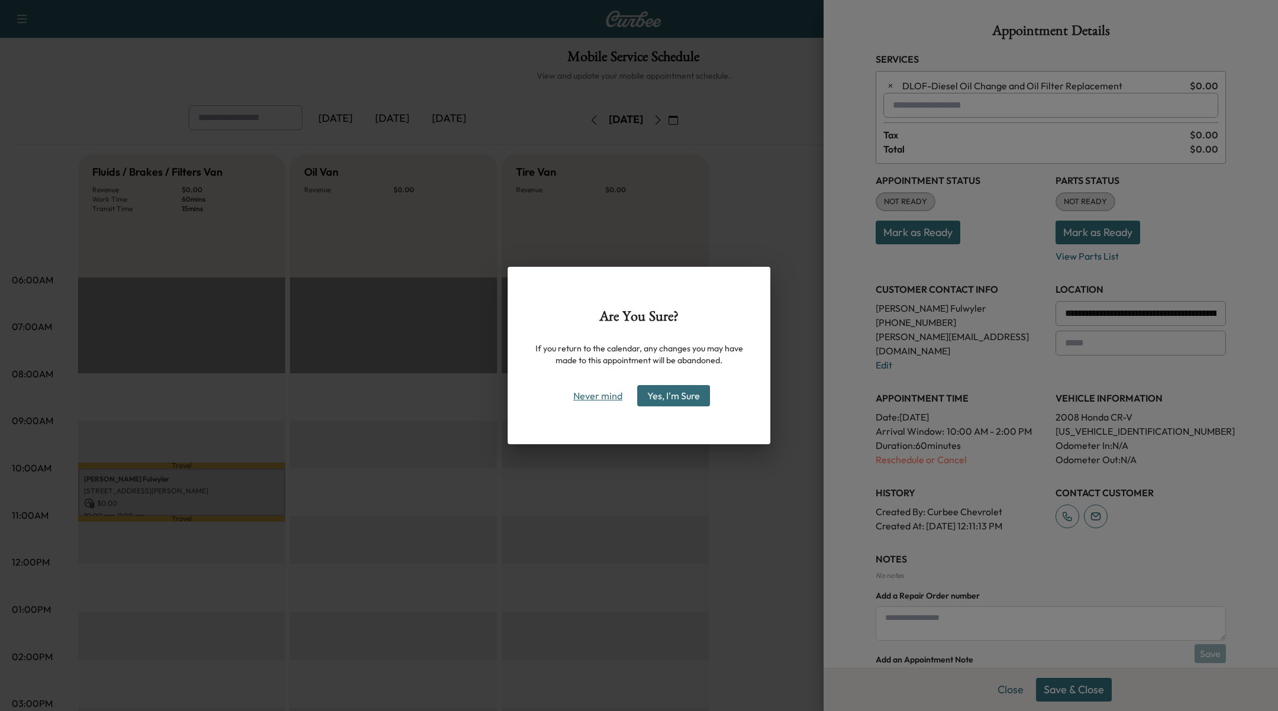
click at [597, 399] on button "Never mind" at bounding box center [598, 395] width 60 height 19
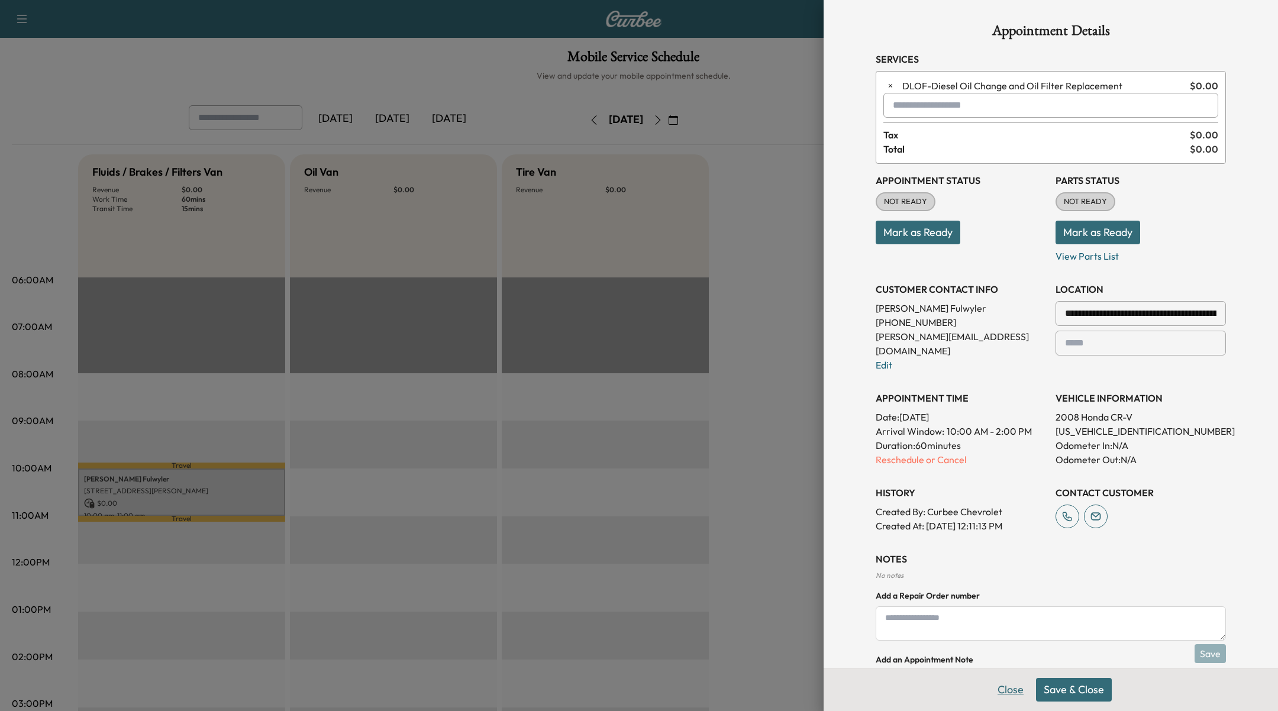
click at [1004, 693] on button "Close" at bounding box center [1010, 690] width 41 height 24
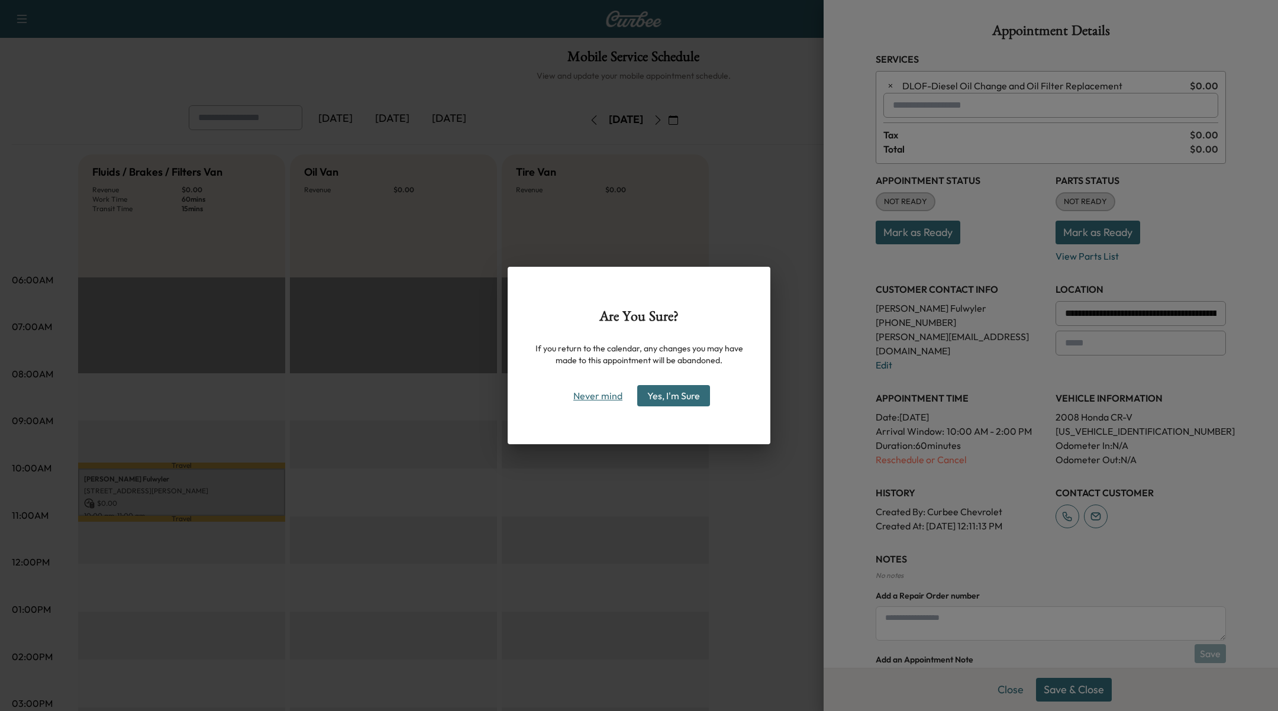
click at [599, 400] on button "Never mind" at bounding box center [598, 395] width 60 height 19
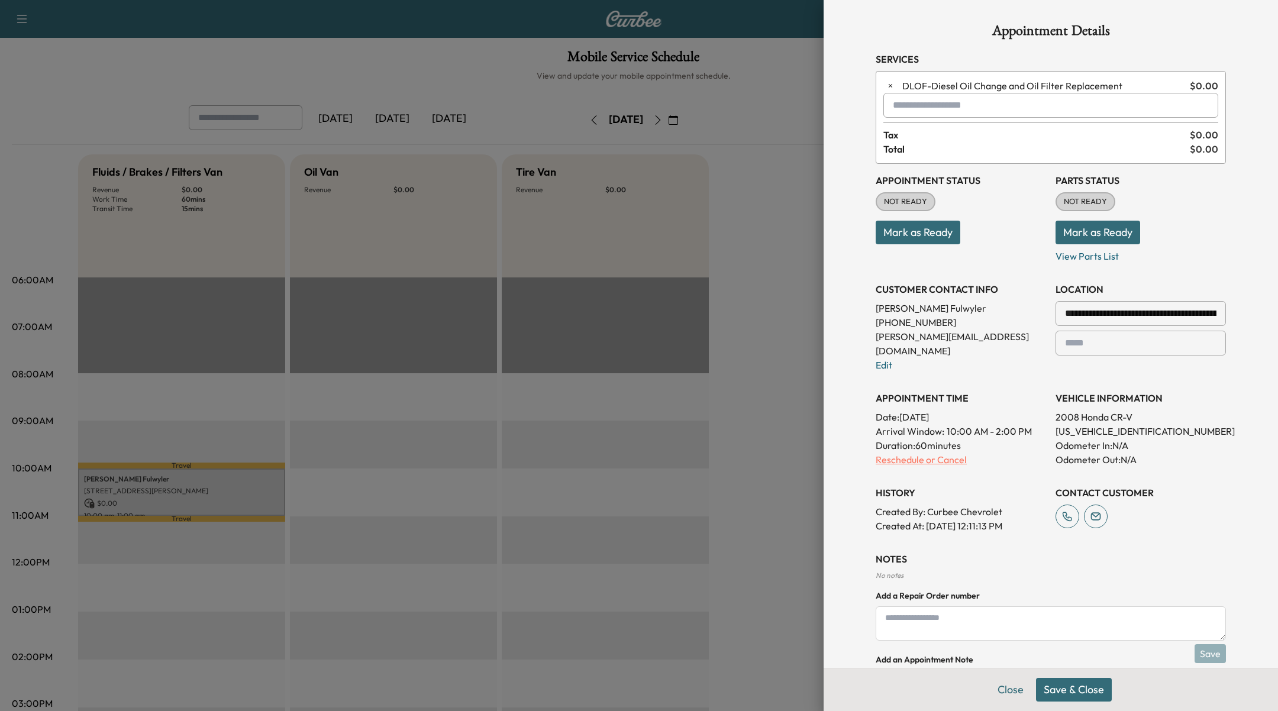
click at [901, 453] on p "Reschedule or Cancel" at bounding box center [961, 460] width 170 height 14
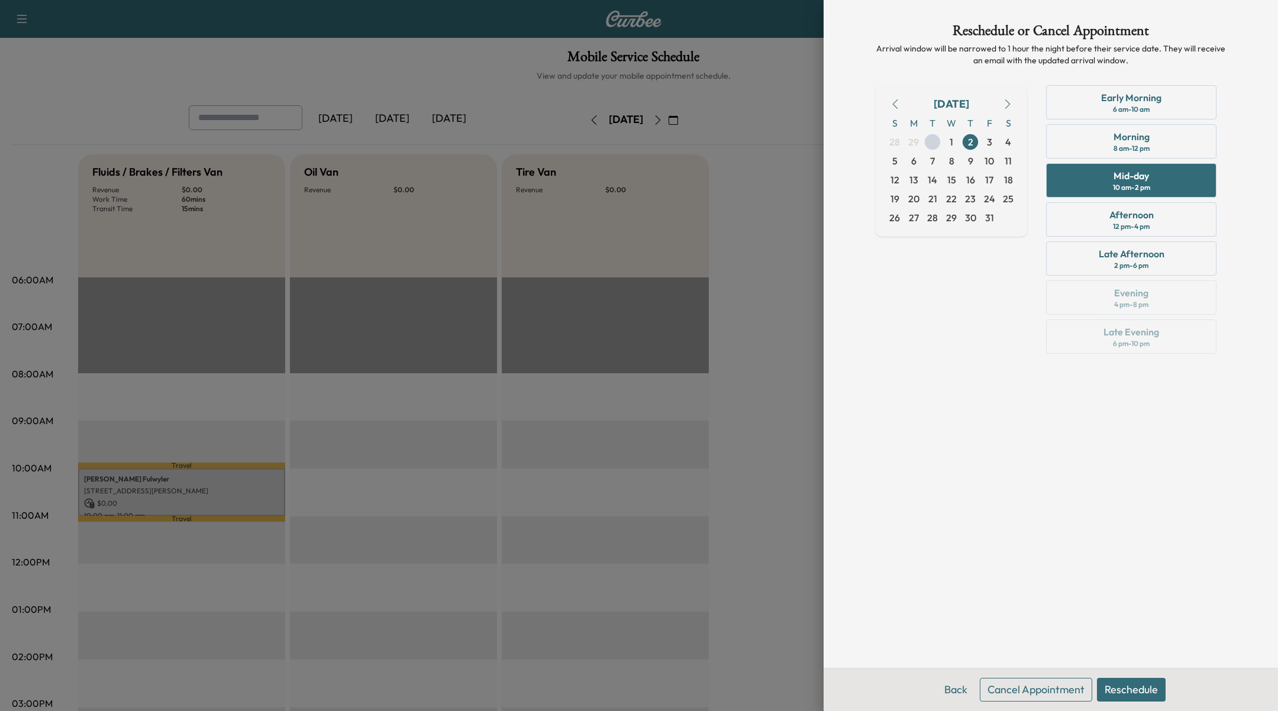
click at [1033, 696] on button "Cancel Appointment" at bounding box center [1036, 690] width 112 height 24
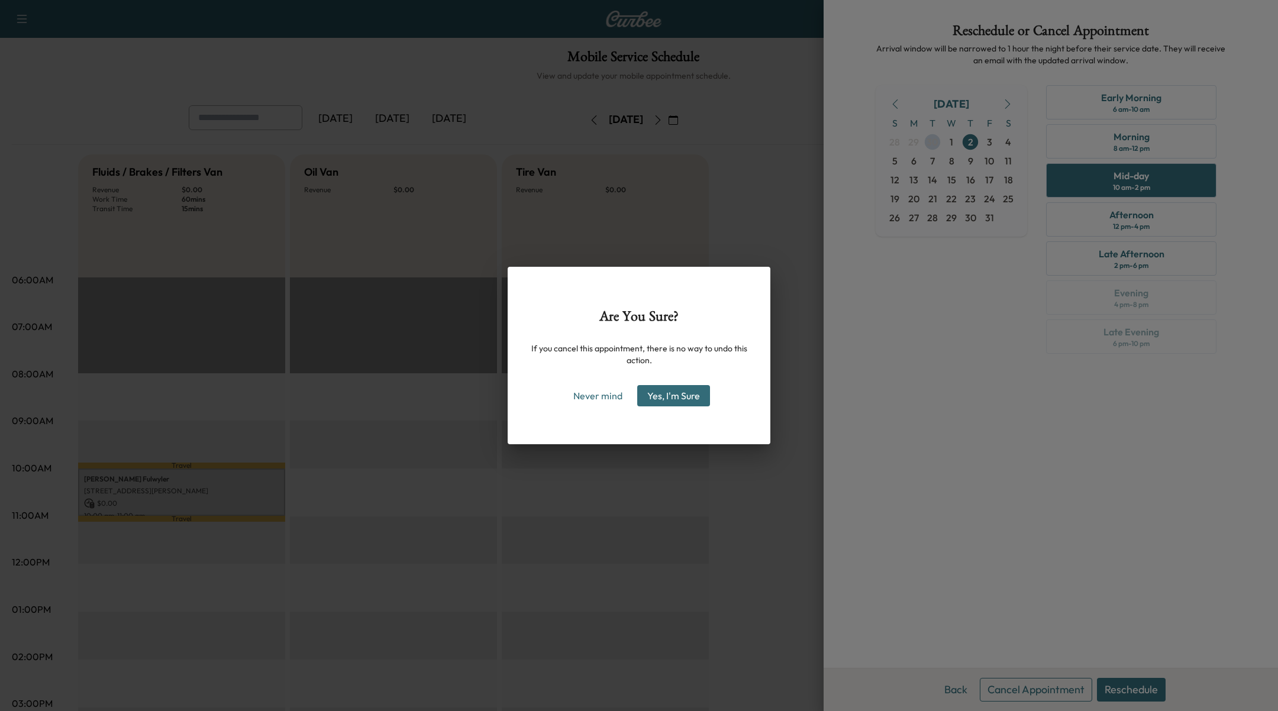
drag, startPoint x: 692, startPoint y: 399, endPoint x: 702, endPoint y: 374, distance: 26.6
click at [692, 399] on button "Yes, I'm Sure" at bounding box center [673, 395] width 73 height 21
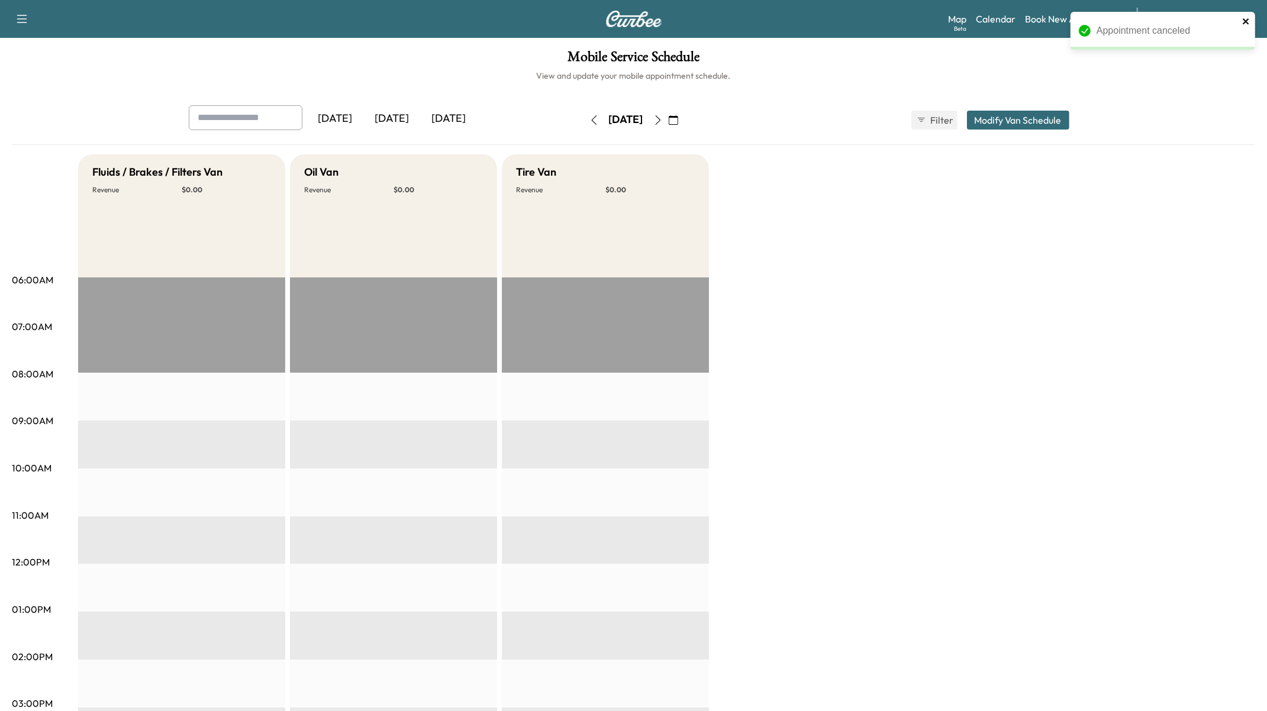
click at [1245, 21] on icon "close" at bounding box center [1246, 21] width 6 height 6
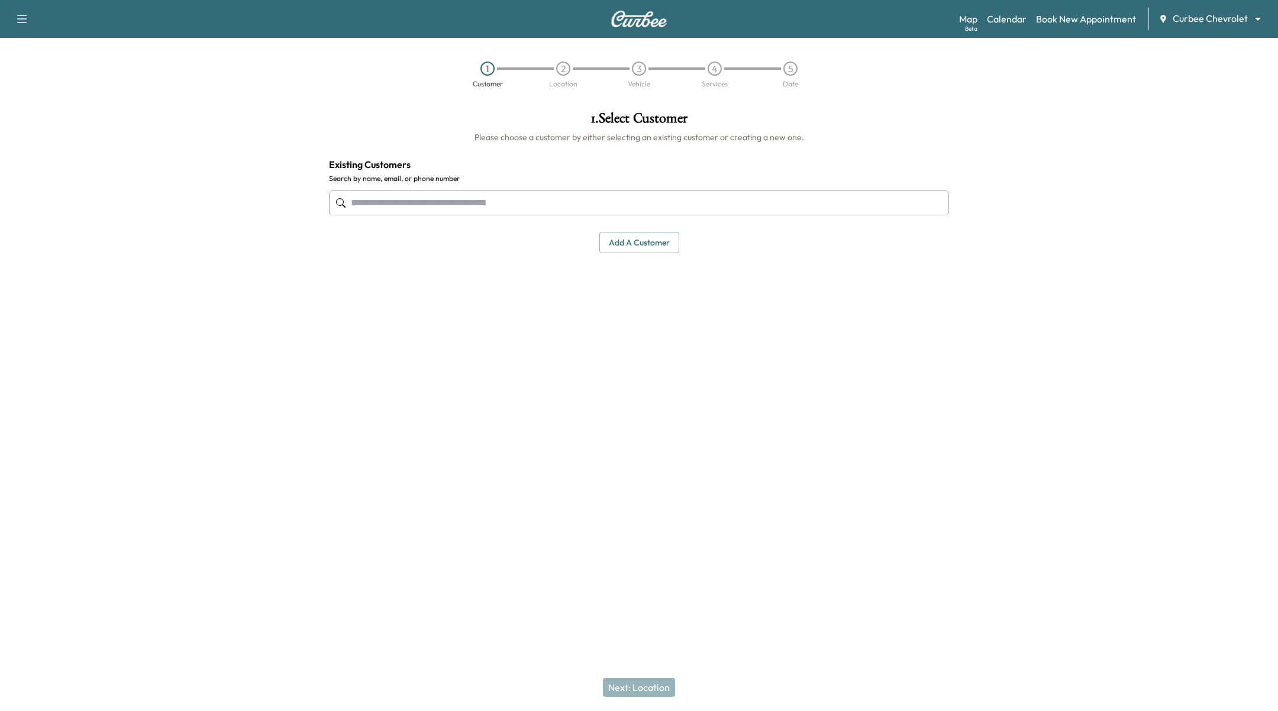
click at [1233, 15] on body "Support Log Out Map Beta Calendar Book New Appointment Curbee Chevrolet *******…" at bounding box center [639, 355] width 1278 height 711
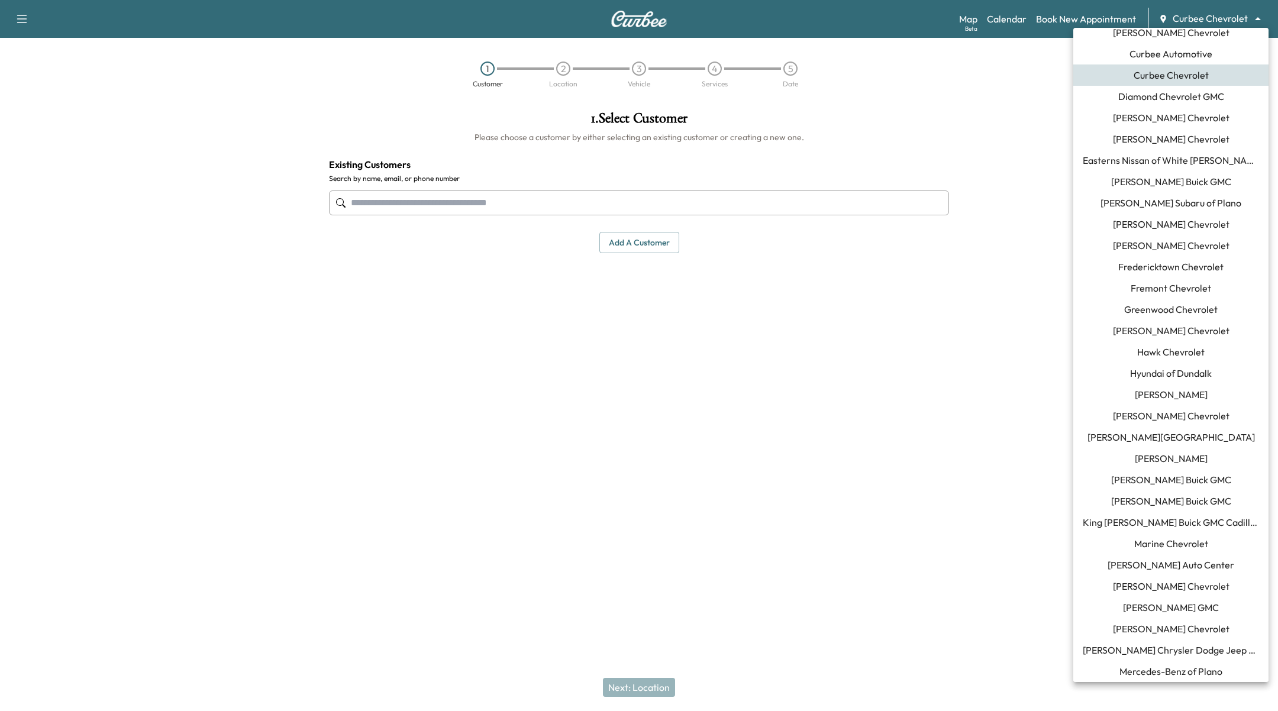
scroll to position [273, 0]
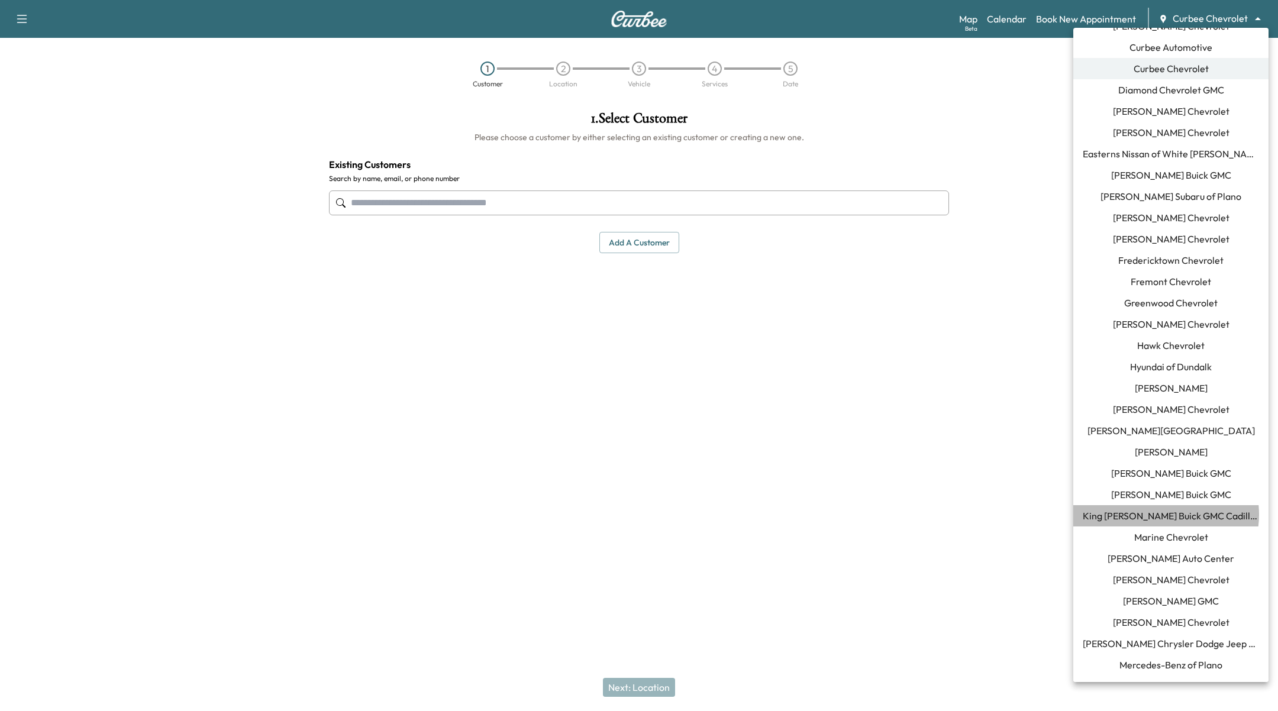
click at [1166, 514] on span "King [PERSON_NAME] Buick GMC Cadillac" at bounding box center [1171, 516] width 176 height 14
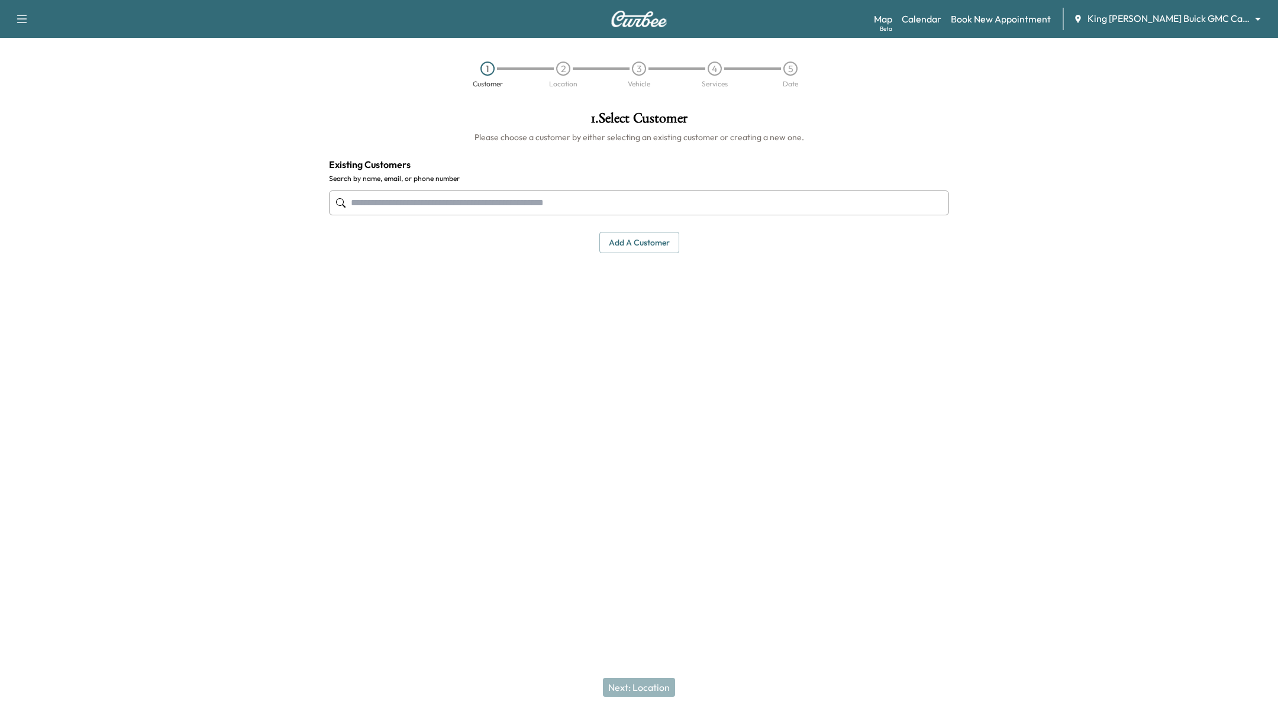
click at [547, 304] on div "1 . Select Customer Please choose a customer by either selecting an existing cu…" at bounding box center [639, 280] width 639 height 356
click at [1037, 17] on link "Book New Appointment" at bounding box center [1001, 19] width 100 height 14
click at [941, 21] on link "Calendar" at bounding box center [922, 19] width 40 height 14
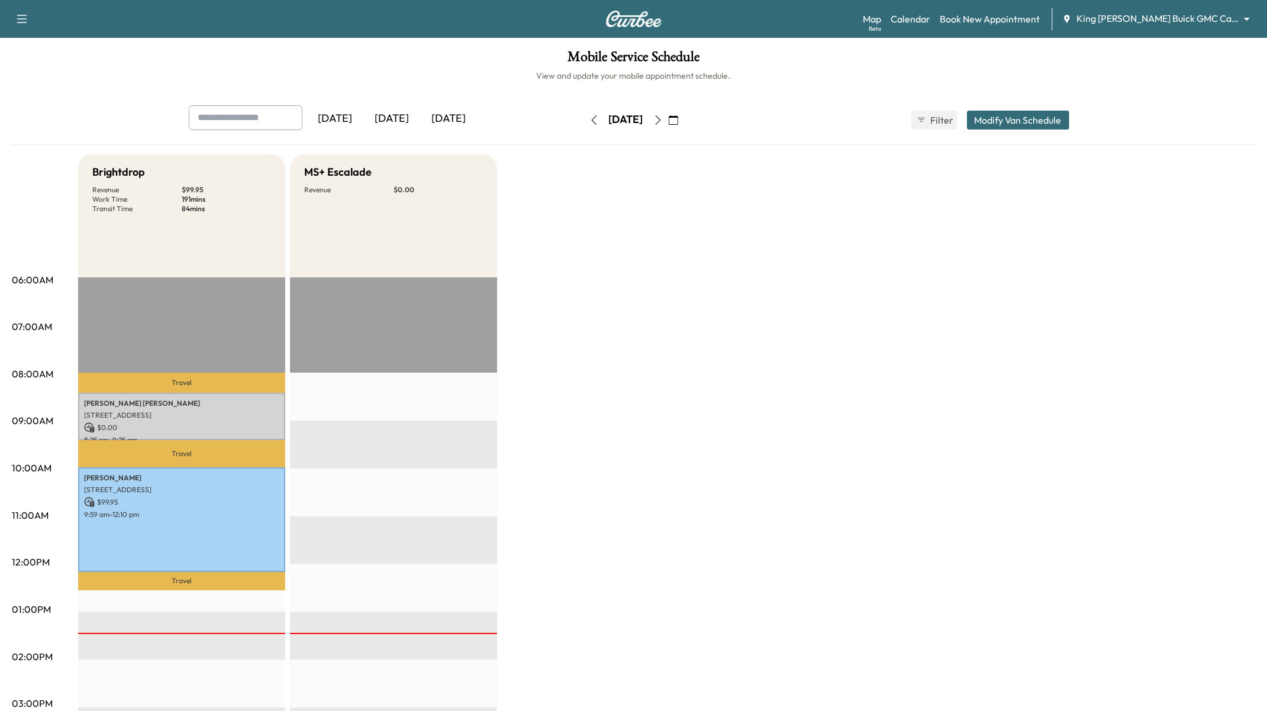
click at [678, 119] on icon "button" at bounding box center [673, 119] width 9 height 9
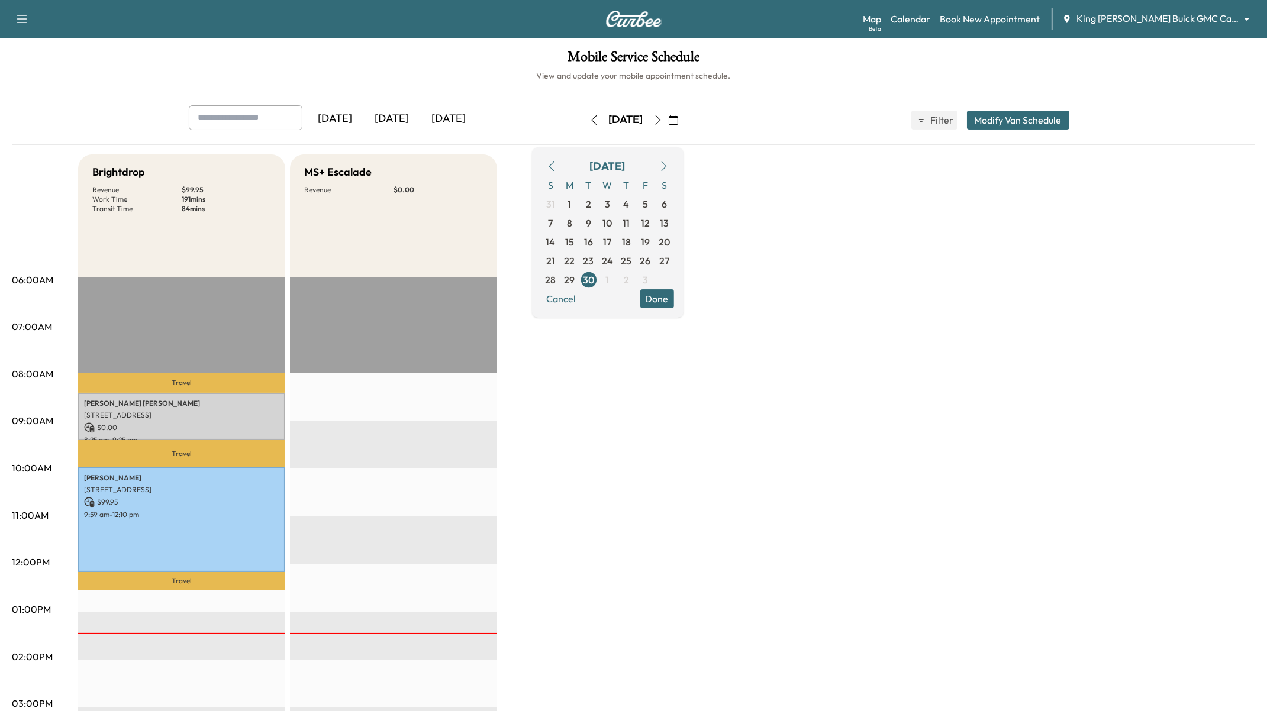
click at [674, 159] on button "button" at bounding box center [664, 166] width 20 height 19
click at [612, 238] on span "15" at bounding box center [607, 242] width 9 height 14
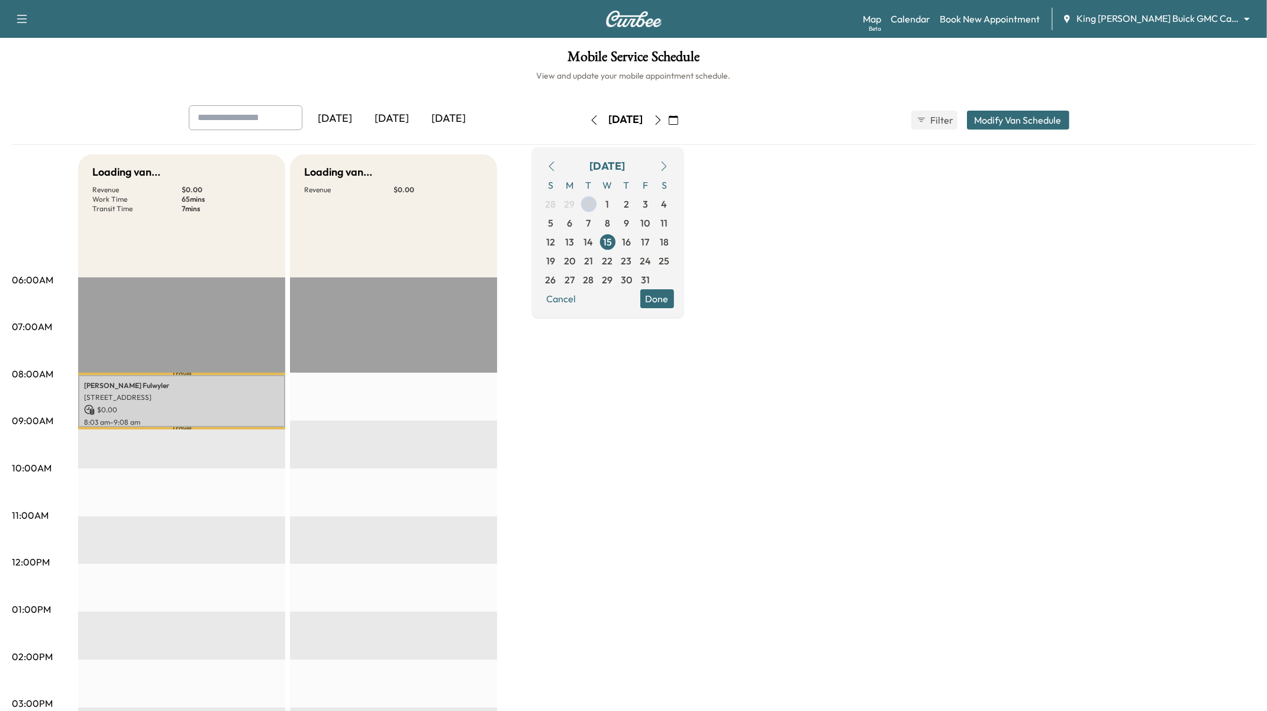
click at [674, 300] on button "Done" at bounding box center [657, 298] width 34 height 19
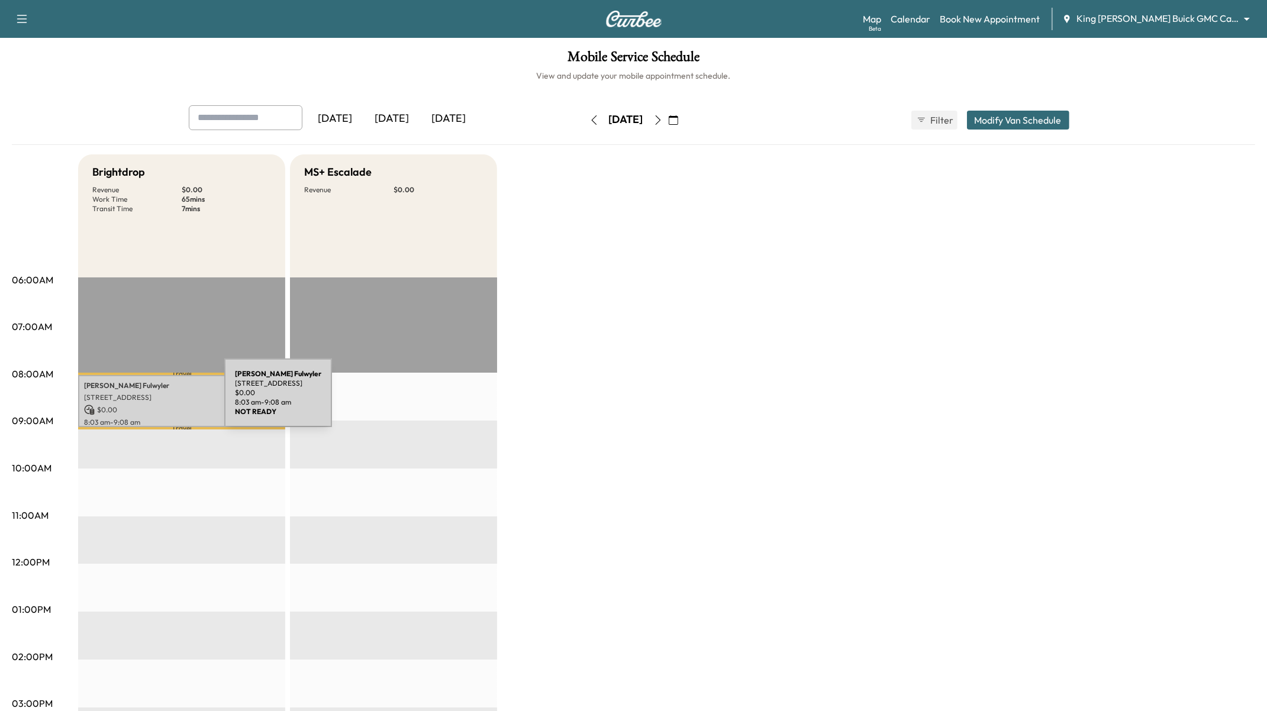
click at [137, 400] on p "7 Short Ct, Nesconset, NY 11767, USA" at bounding box center [181, 397] width 195 height 9
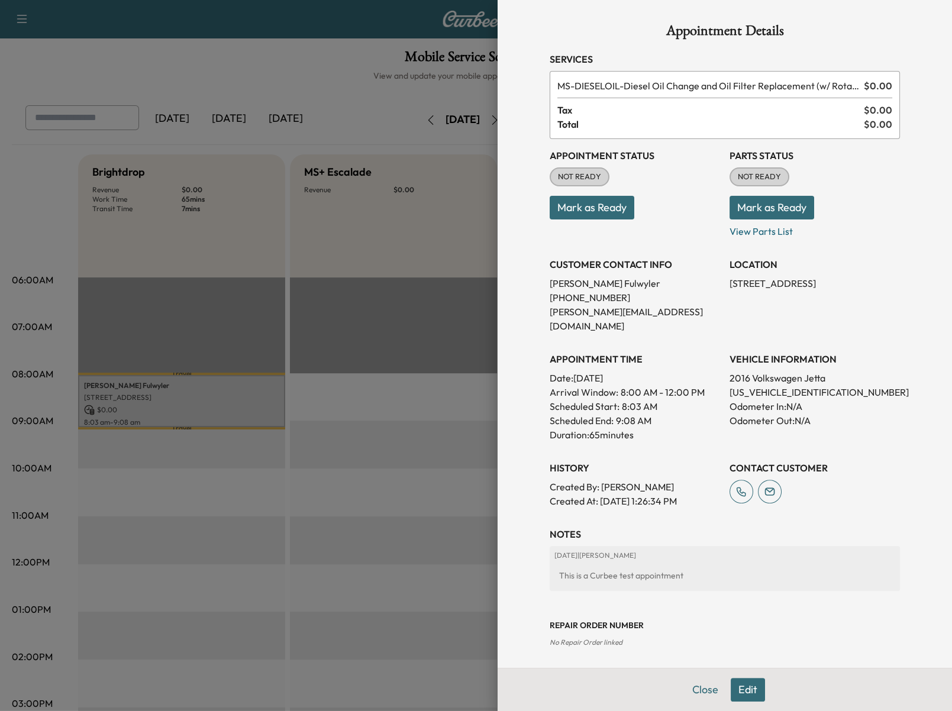
click at [452, 195] on div at bounding box center [476, 355] width 952 height 711
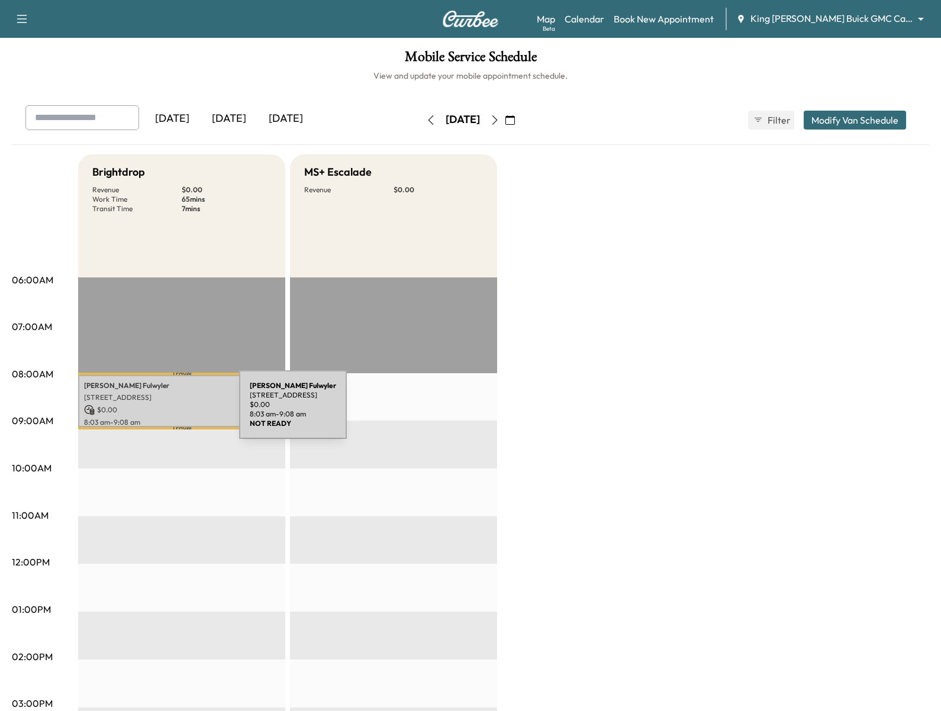
click at [150, 412] on p "$ 0.00" at bounding box center [181, 410] width 195 height 11
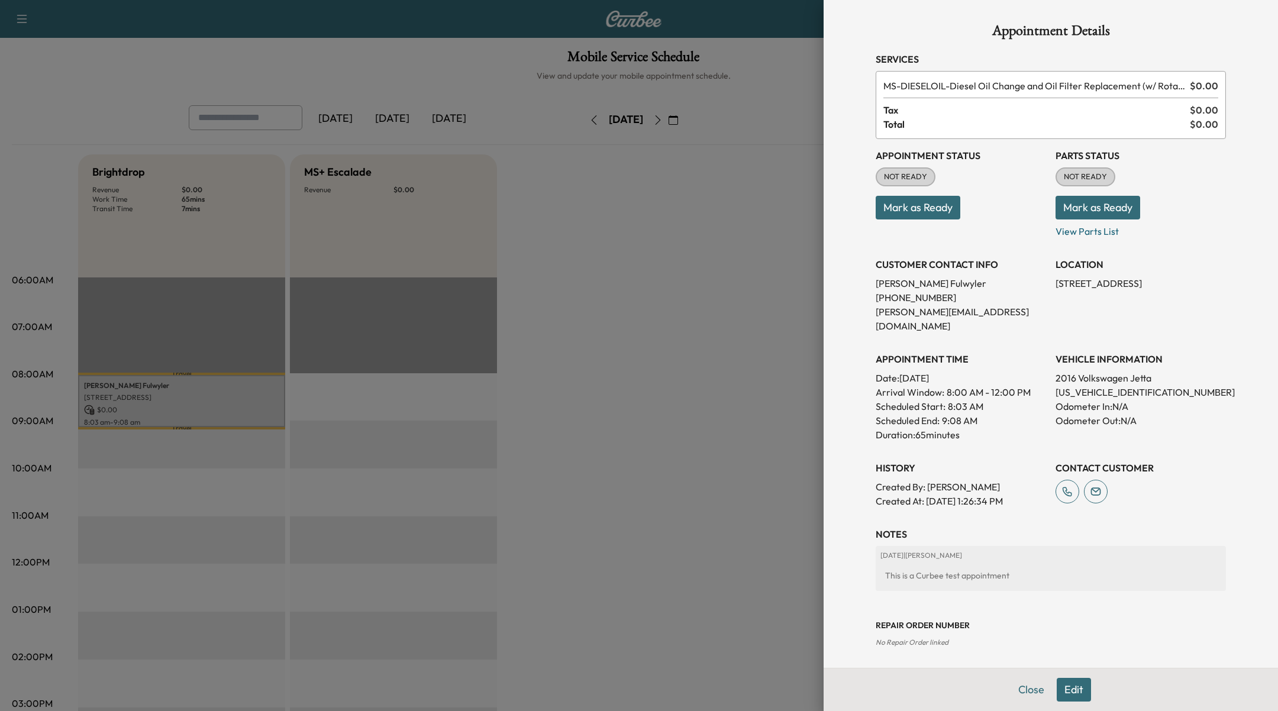
click at [1079, 696] on button "Edit" at bounding box center [1074, 690] width 34 height 24
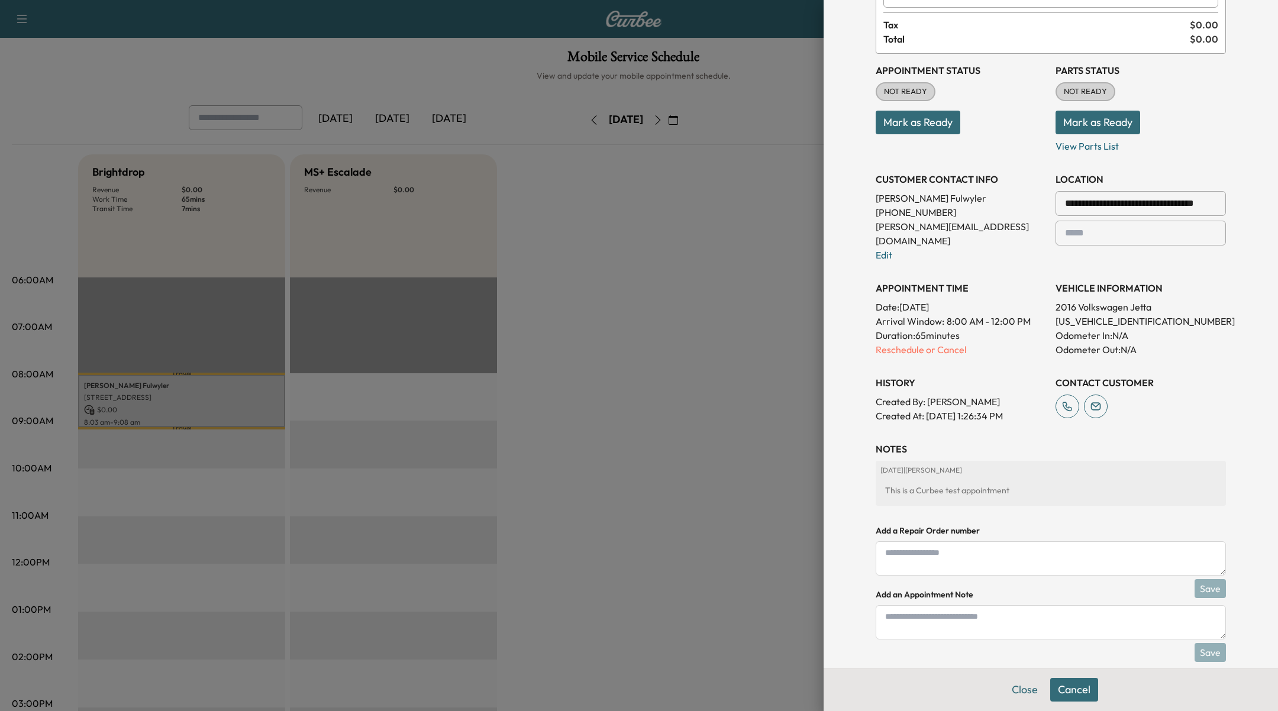
scroll to position [111, 0]
click at [929, 341] on p "Reschedule or Cancel" at bounding box center [961, 348] width 170 height 14
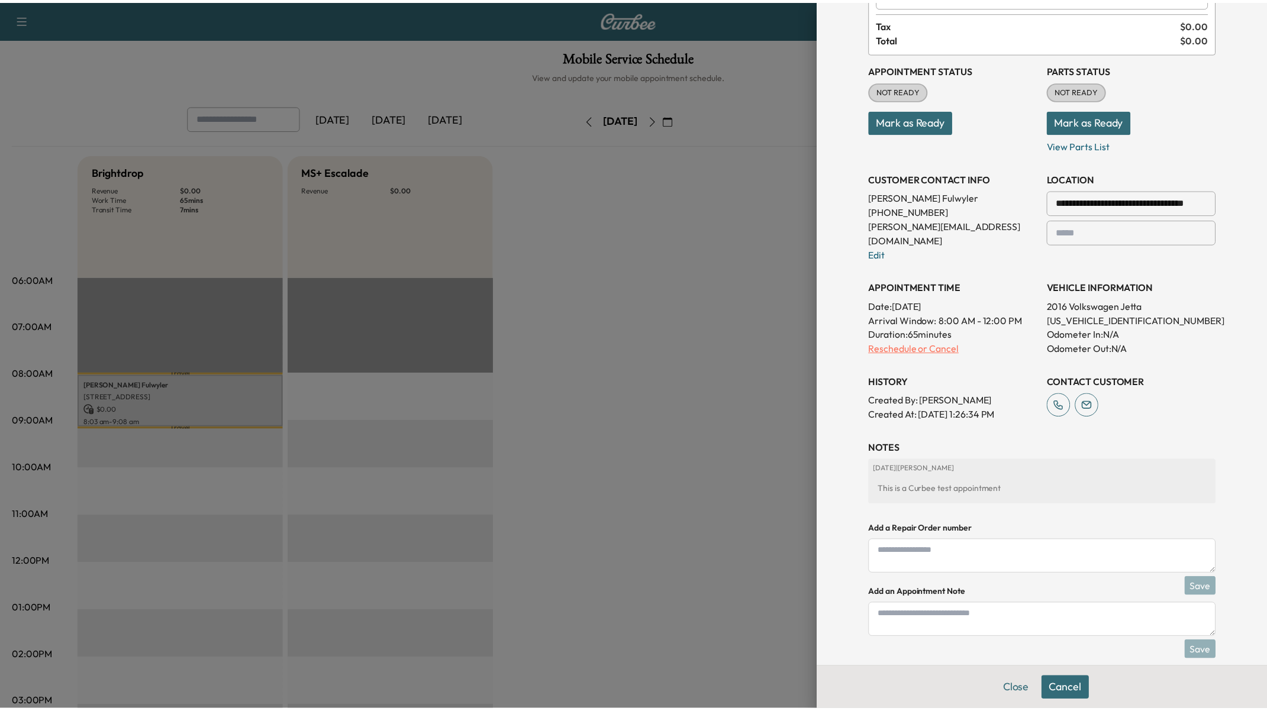
scroll to position [0, 0]
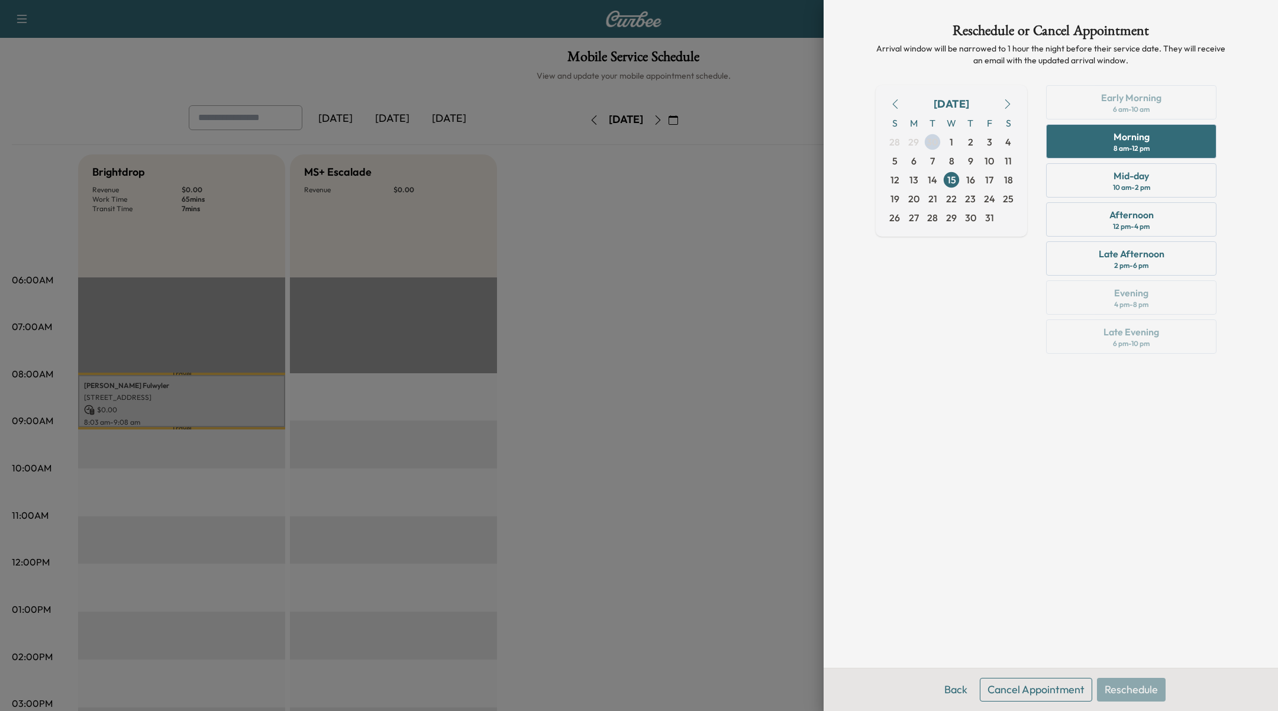
click at [1028, 687] on button "Cancel Appointment" at bounding box center [1036, 690] width 112 height 24
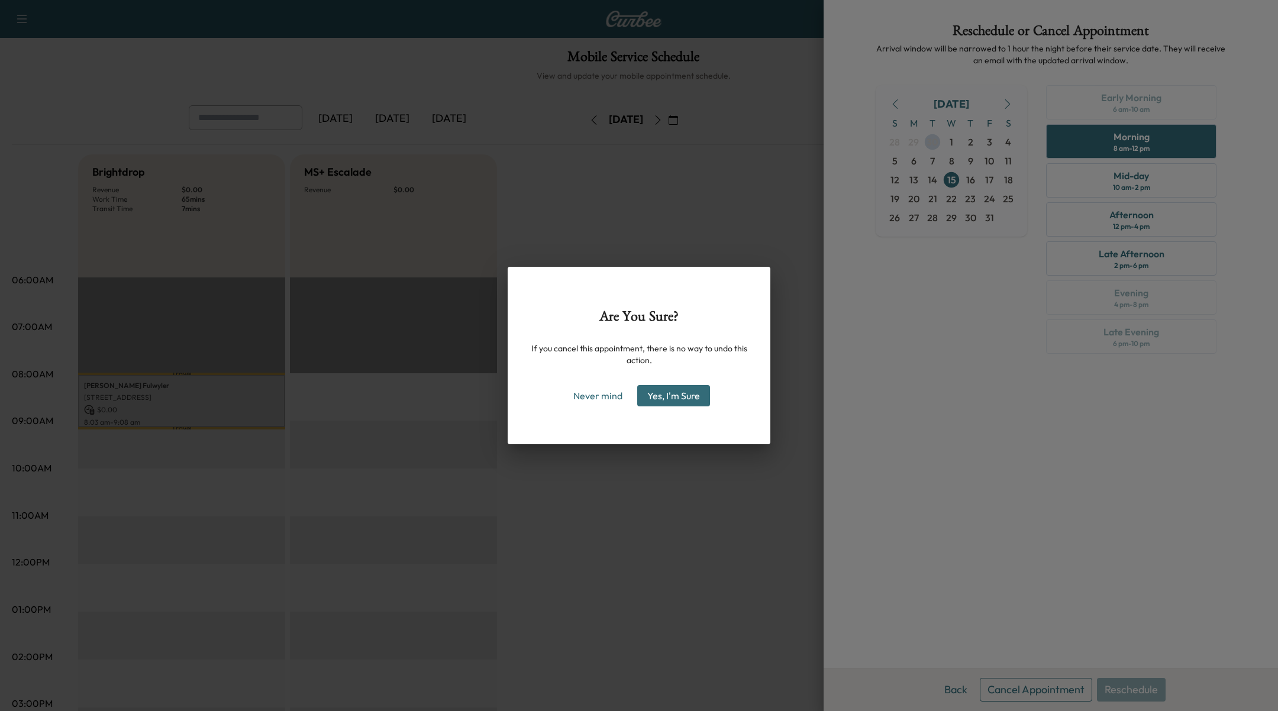
click at [701, 393] on button "Yes, I'm Sure" at bounding box center [673, 395] width 73 height 21
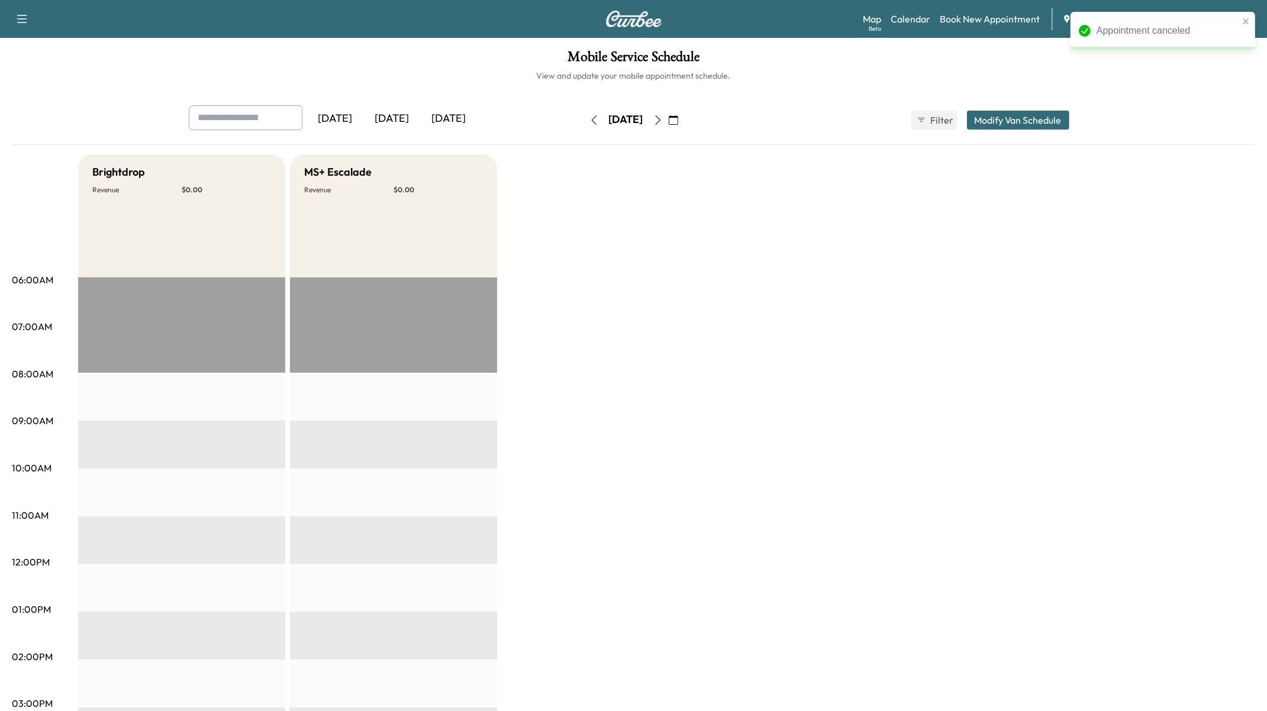
click at [260, 125] on input "text" at bounding box center [246, 117] width 114 height 25
type input "**********"
click at [629, 326] on div "Brightdrop Revenue $ 0.00 EST Start MS+ Escalade Revenue $ 0.00 EST Start" at bounding box center [666, 598] width 1177 height 888
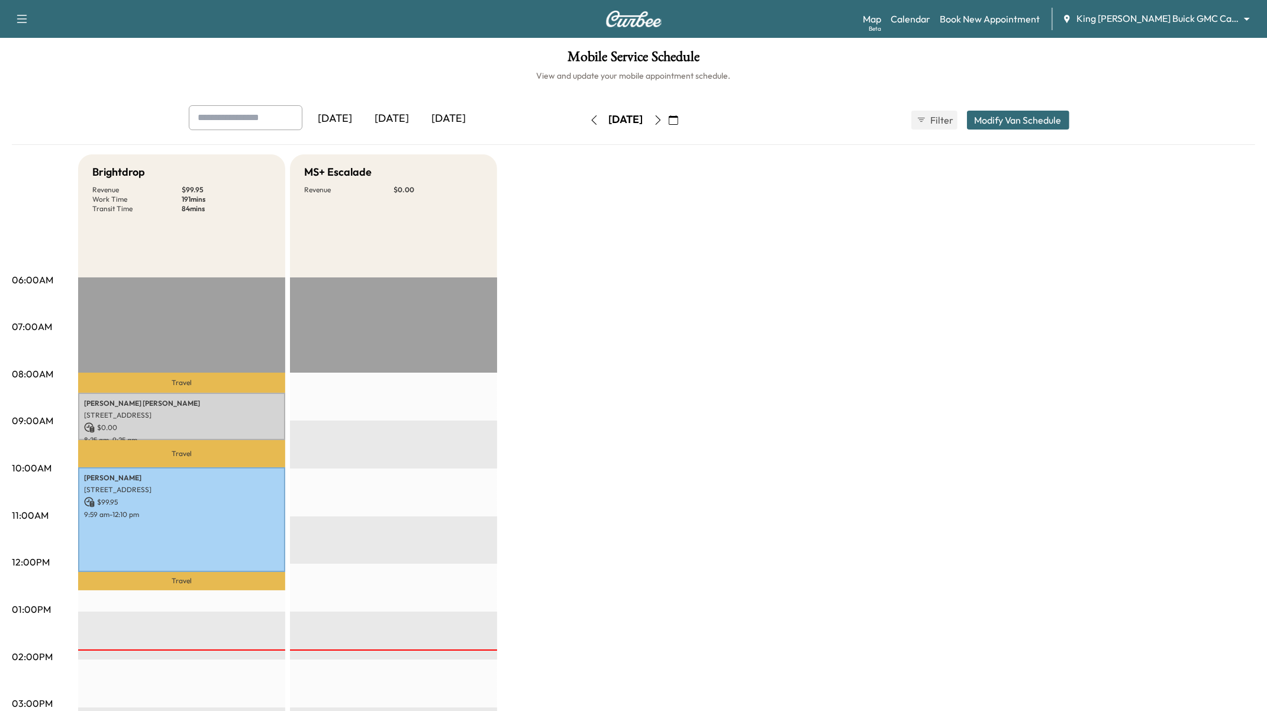
click at [780, 297] on div "Brightdrop Revenue $ 99.95 Work Time 191 mins Transit Time 84 mins Travel [PERS…" at bounding box center [666, 598] width 1177 height 888
